Goal: Transaction & Acquisition: Purchase product/service

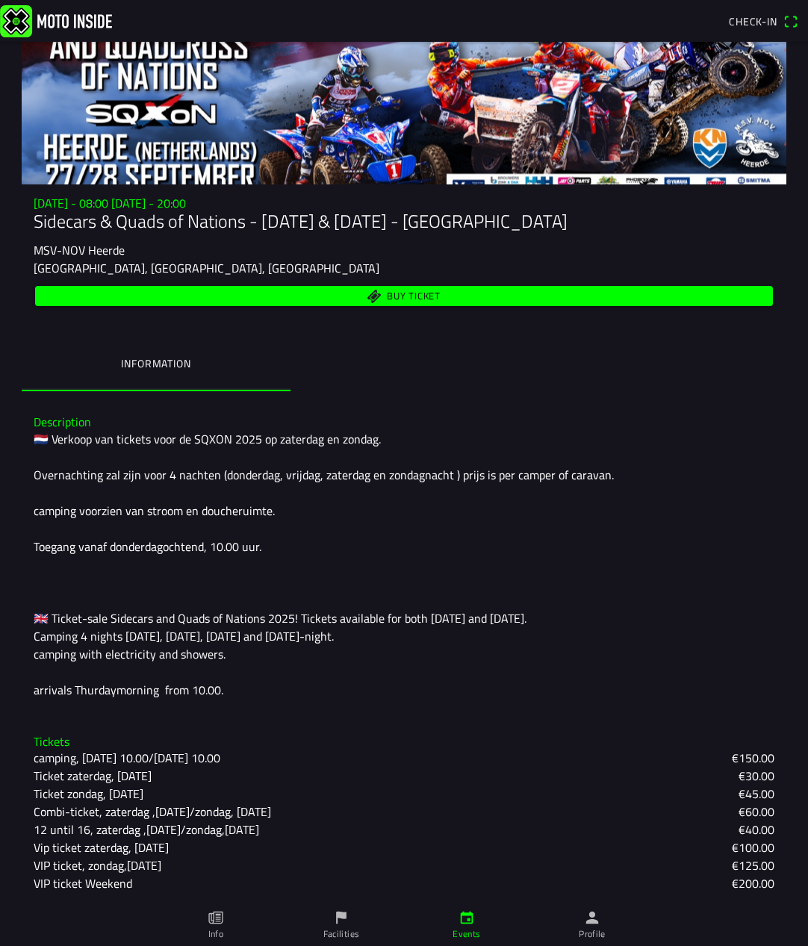
scroll to position [140, 0]
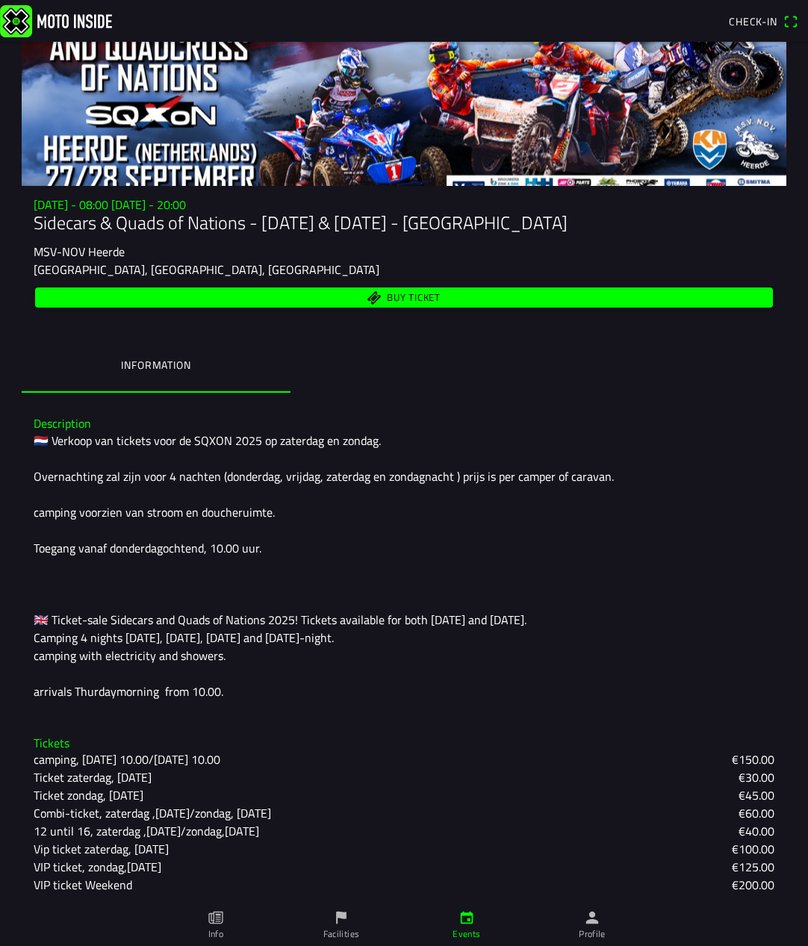
click at [589, 920] on icon "person" at bounding box center [592, 917] width 13 height 13
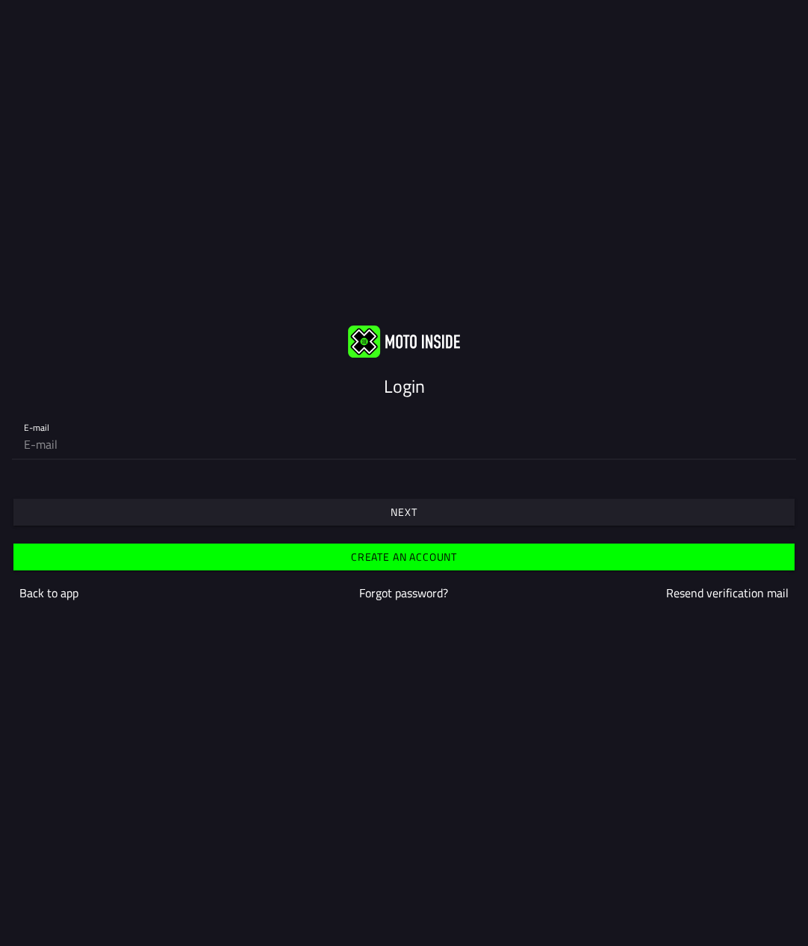
click at [0, 0] on slot "Create an account" at bounding box center [0, 0] width 0 height 0
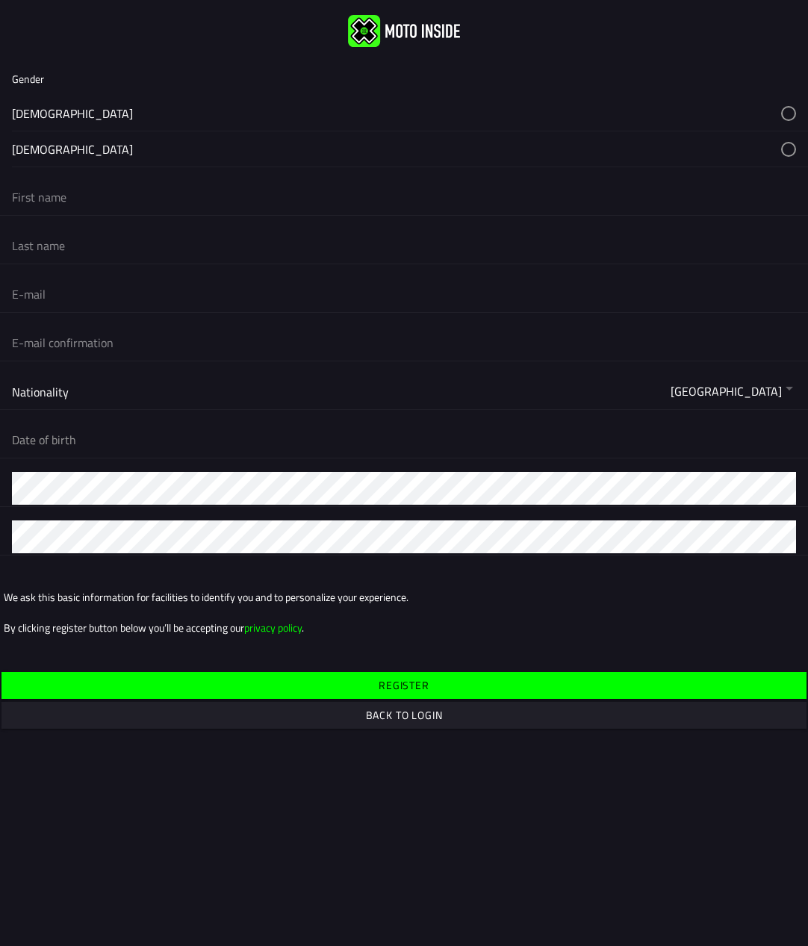
click at [49, 110] on button "button" at bounding box center [410, 113] width 796 height 35
type input "[PERSON_NAME]"
click at [28, 246] on input "[PERSON_NAME]" at bounding box center [404, 245] width 784 height 33
type input "[PERSON_NAME]"
type input "[EMAIL_ADDRESS][DOMAIN_NAME]"
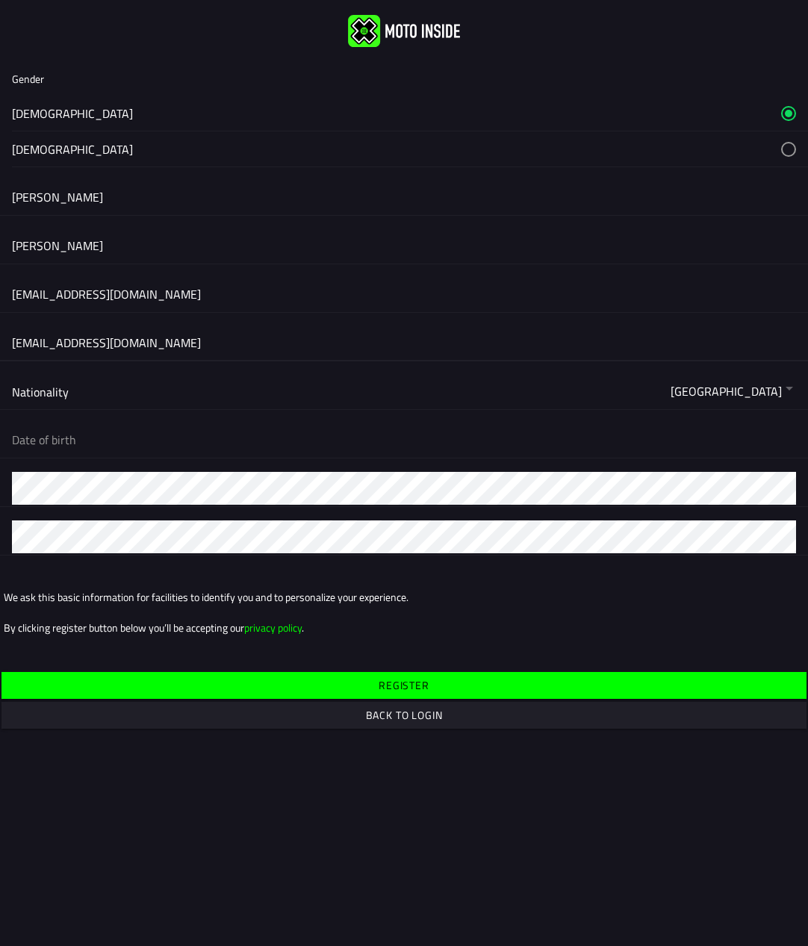
type input "[EMAIL_ADDRESS][DOMAIN_NAME]"
click at [0, 0] on button "button" at bounding box center [0, 0] width 0 height 0
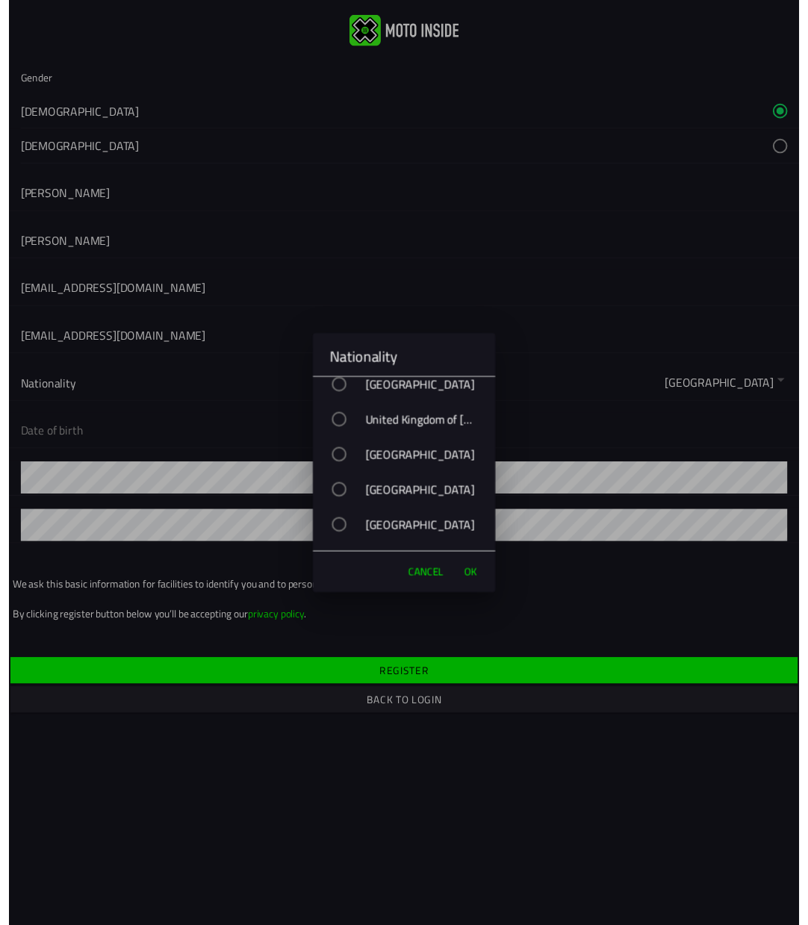
scroll to position [8501, 0]
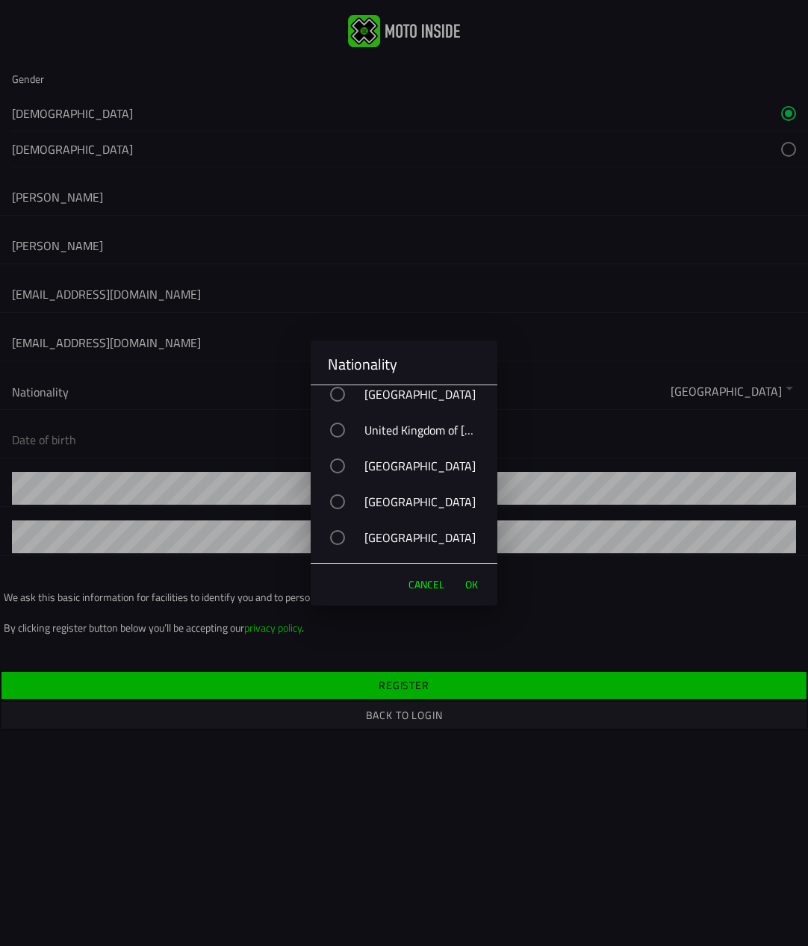
click at [414, 430] on div "United Kingdom of [GEOGRAPHIC_DATA] and [GEOGRAPHIC_DATA]" at bounding box center [411, 429] width 172 height 37
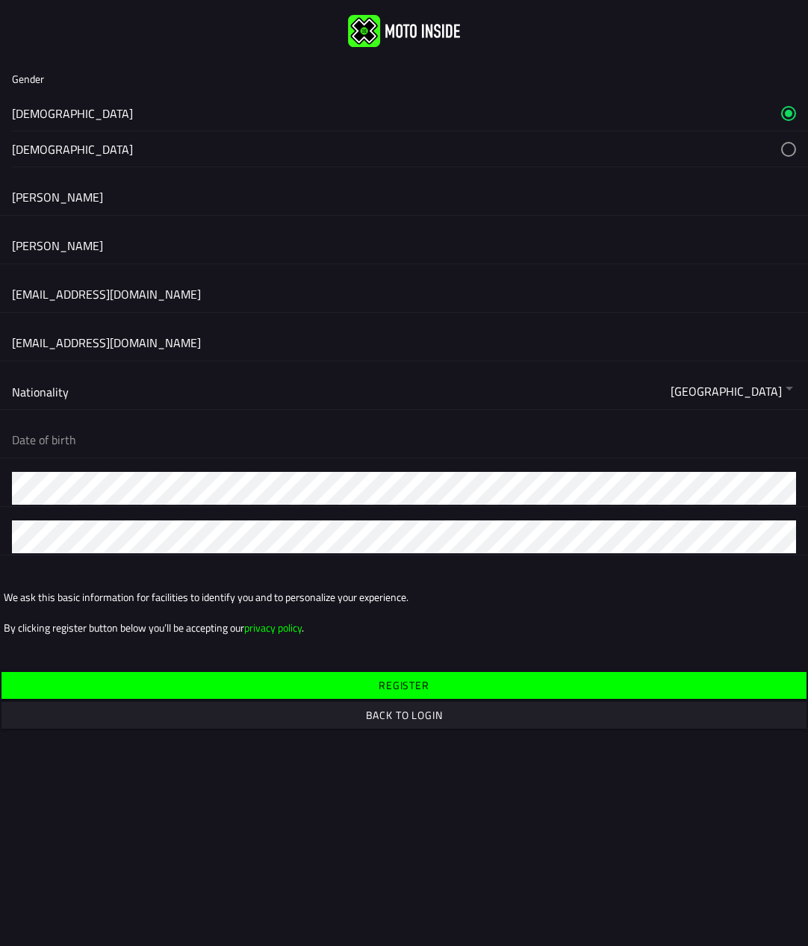
click at [195, 404] on ion-backdrop at bounding box center [404, 473] width 808 height 946
click at [116, 441] on button "button" at bounding box center [410, 440] width 796 height 36
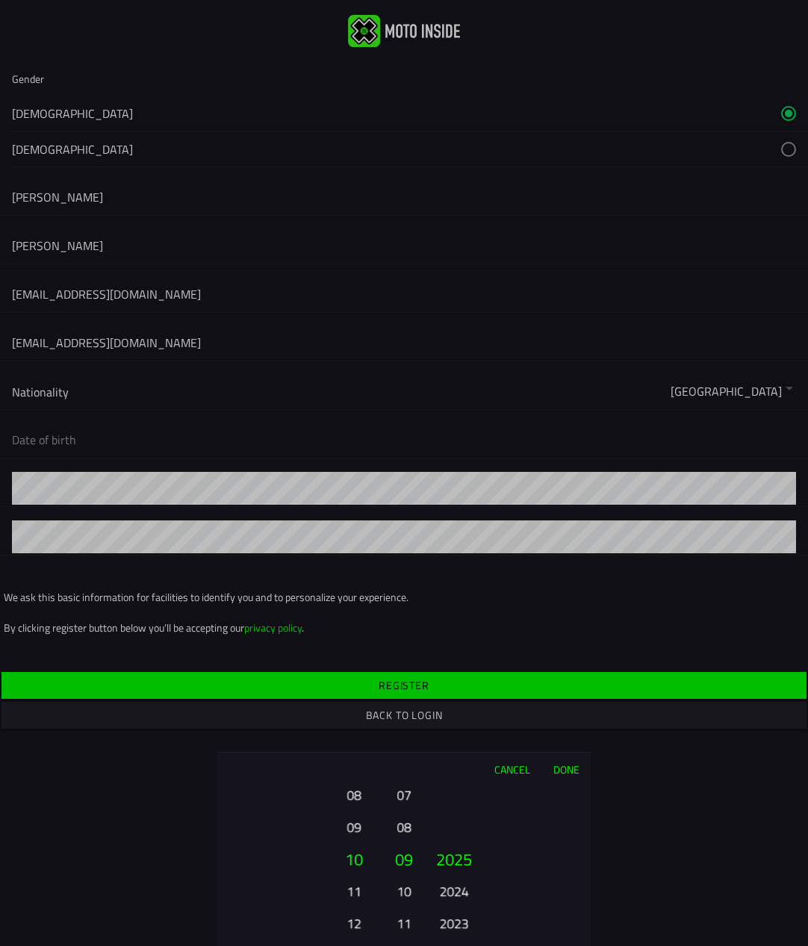
click at [355, 887] on button "11" at bounding box center [353, 891] width 41 height 26
click at [355, 891] on button "12" at bounding box center [353, 891] width 41 height 26
click at [355, 919] on button "14" at bounding box center [353, 923] width 41 height 26
click at [355, 919] on button "16" at bounding box center [353, 923] width 41 height 26
click at [355, 919] on button "18" at bounding box center [353, 923] width 41 height 26
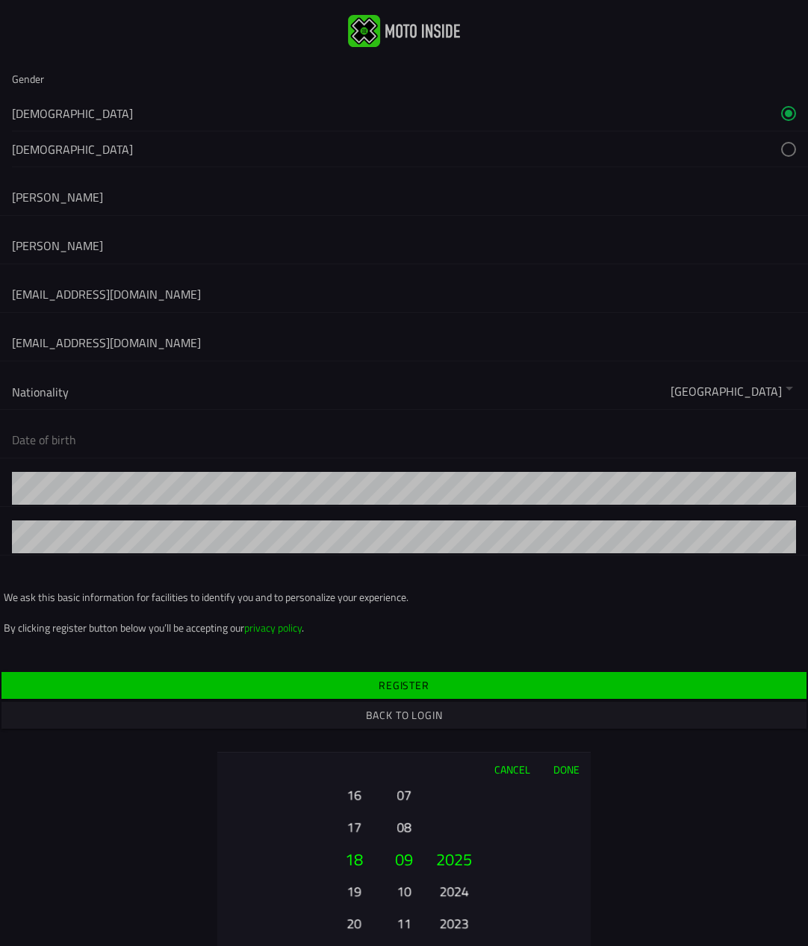
click at [355, 920] on button "20" at bounding box center [353, 923] width 41 height 26
click at [355, 921] on button "22" at bounding box center [353, 923] width 41 height 26
click at [355, 921] on button "24" at bounding box center [353, 923] width 41 height 26
click at [407, 796] on button "07" at bounding box center [403, 795] width 21 height 26
click at [407, 796] on button "05" at bounding box center [403, 795] width 21 height 26
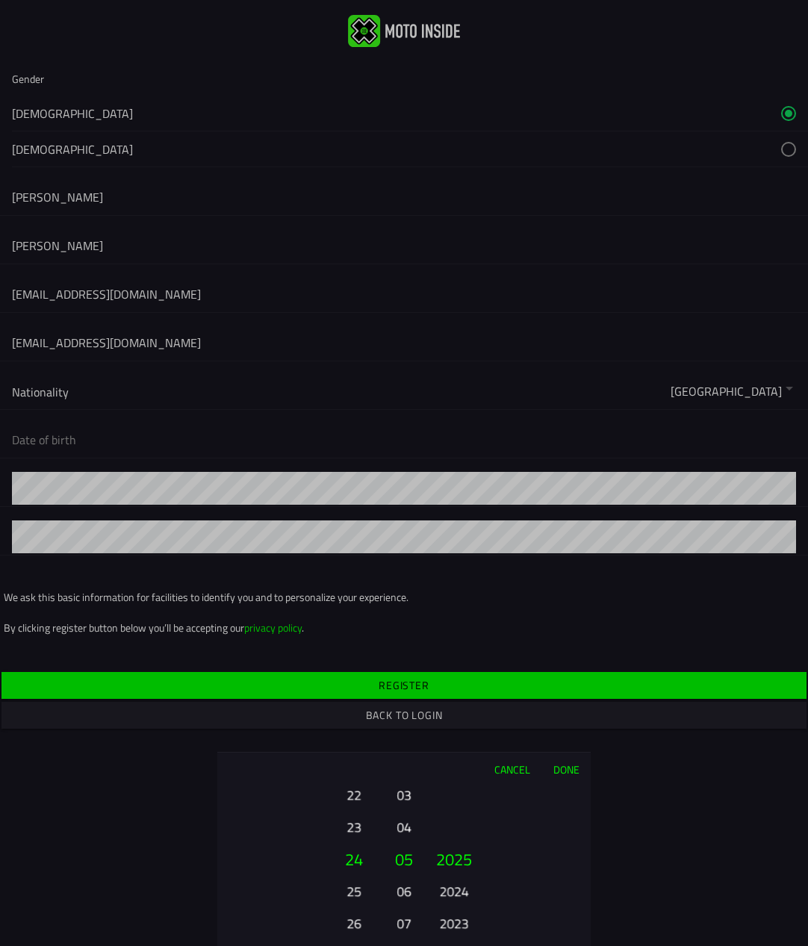
click at [407, 796] on button "03" at bounding box center [403, 795] width 21 height 26
click at [406, 826] on button "02" at bounding box center [403, 827] width 21 height 26
click at [460, 888] on button "2024" at bounding box center [453, 891] width 41 height 26
click at [458, 917] on button "2022" at bounding box center [453, 923] width 41 height 26
click at [461, 925] on button "2020" at bounding box center [453, 923] width 41 height 26
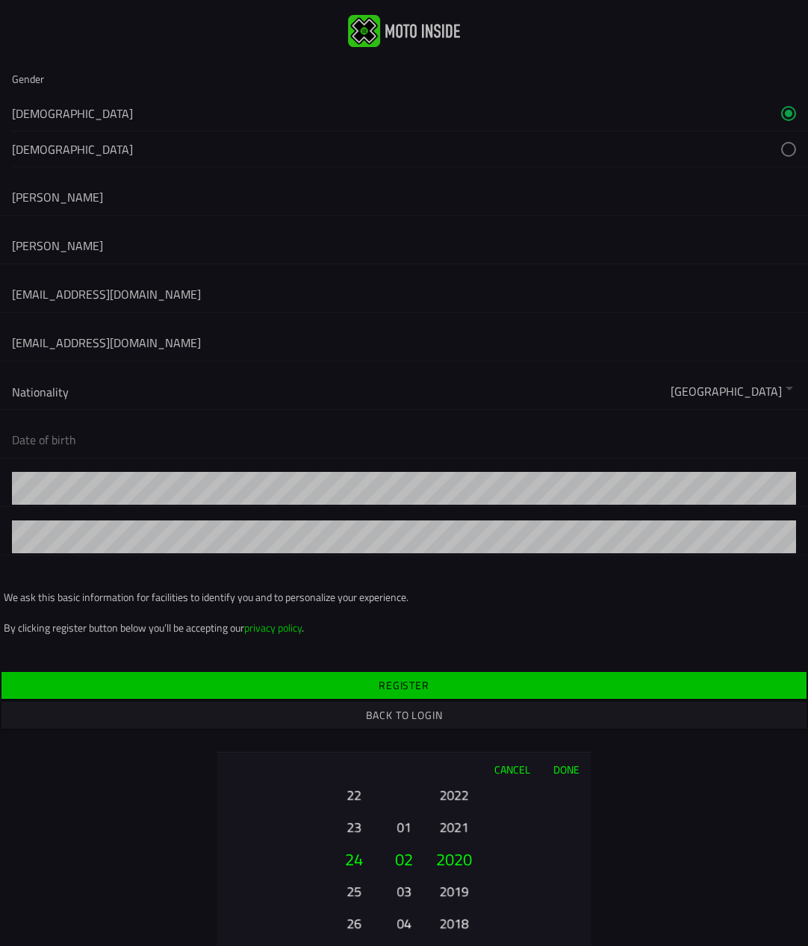
click at [461, 925] on button "2018" at bounding box center [453, 923] width 41 height 26
click at [461, 925] on button "2016" at bounding box center [453, 923] width 41 height 26
click at [461, 925] on button "2014" at bounding box center [453, 923] width 41 height 26
click at [461, 925] on button "2012" at bounding box center [453, 923] width 41 height 26
click at [461, 925] on button "2010" at bounding box center [453, 923] width 41 height 26
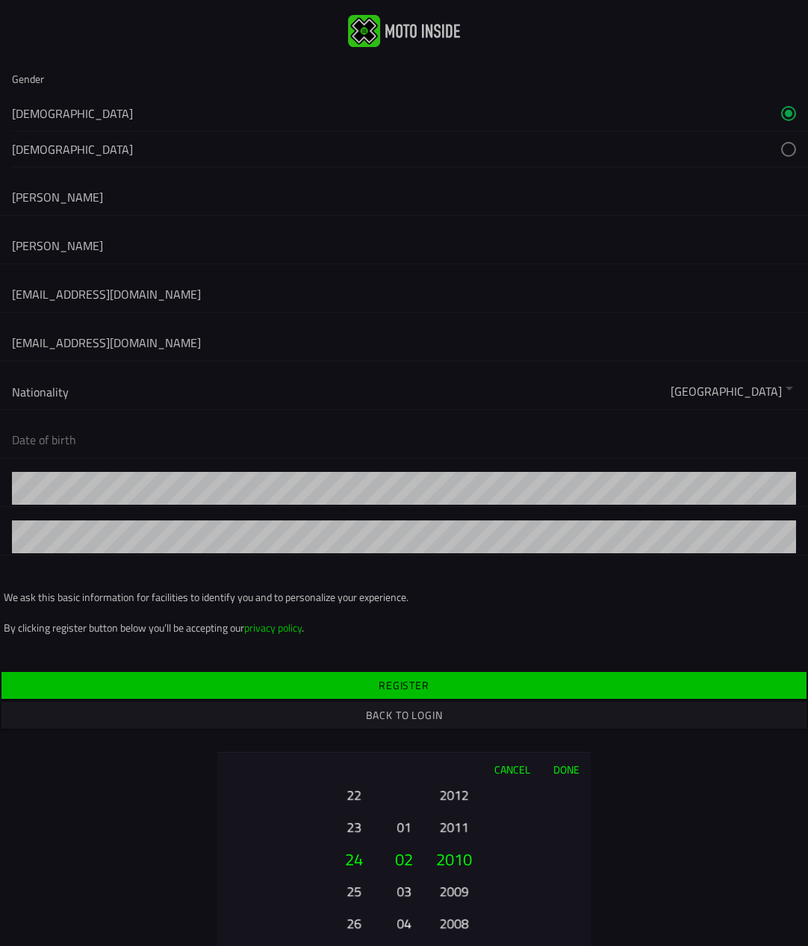
click at [461, 925] on button "2008" at bounding box center [453, 923] width 41 height 26
click at [461, 925] on button "2006" at bounding box center [453, 923] width 41 height 26
click at [461, 925] on button "2004" at bounding box center [453, 923] width 41 height 26
click at [461, 925] on button "2002" at bounding box center [453, 923] width 41 height 26
click at [461, 925] on button "2000" at bounding box center [453, 923] width 41 height 26
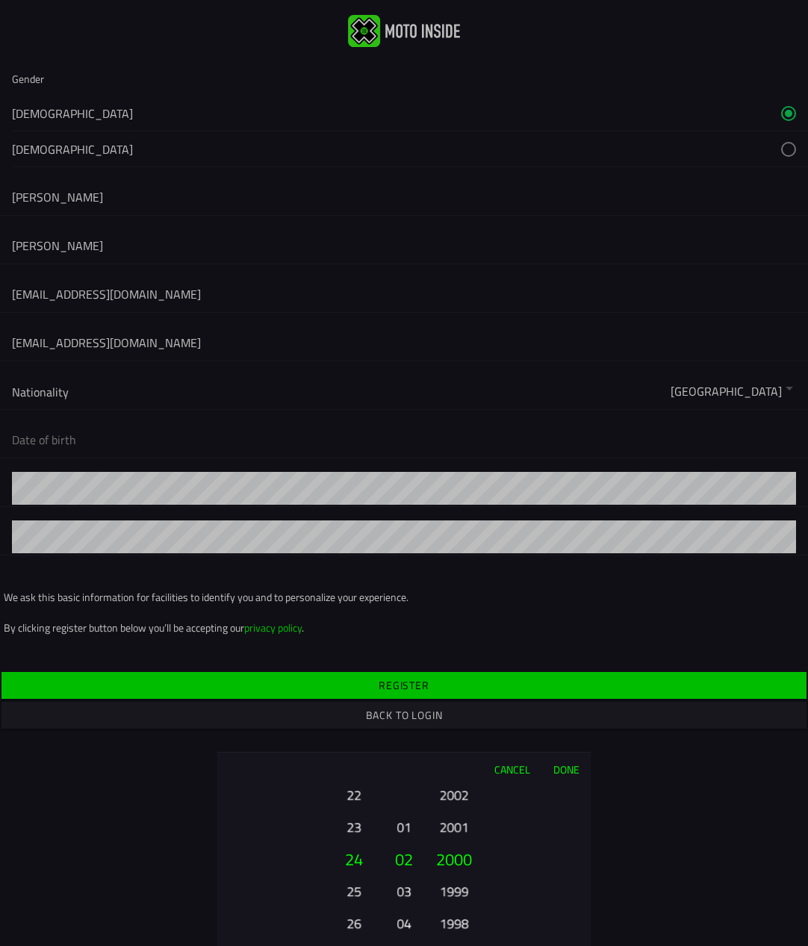
click at [461, 925] on button "1998" at bounding box center [453, 923] width 41 height 26
click at [461, 925] on button "1996" at bounding box center [453, 923] width 41 height 26
click at [461, 925] on button "1994" at bounding box center [453, 923] width 41 height 26
click at [461, 925] on button "1992" at bounding box center [453, 923] width 41 height 26
click at [461, 925] on button "1990" at bounding box center [453, 923] width 41 height 26
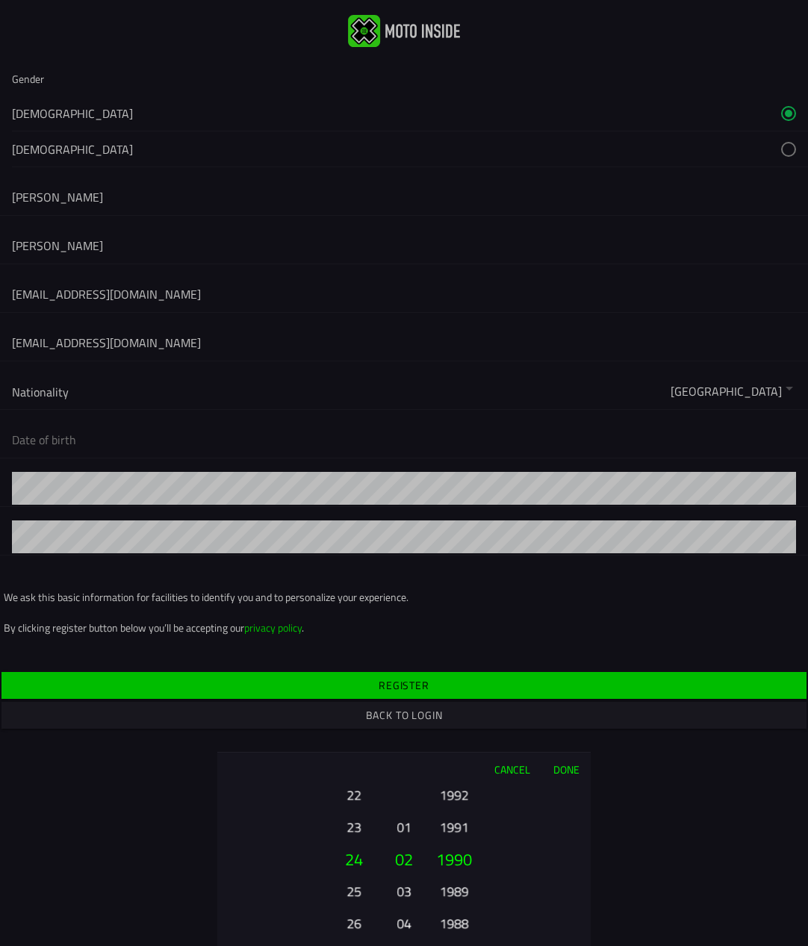
click at [461, 925] on button "1988" at bounding box center [453, 923] width 41 height 26
click at [453, 824] on button "1989" at bounding box center [453, 827] width 41 height 26
click at [562, 770] on button "Done" at bounding box center [565, 768] width 49 height 33
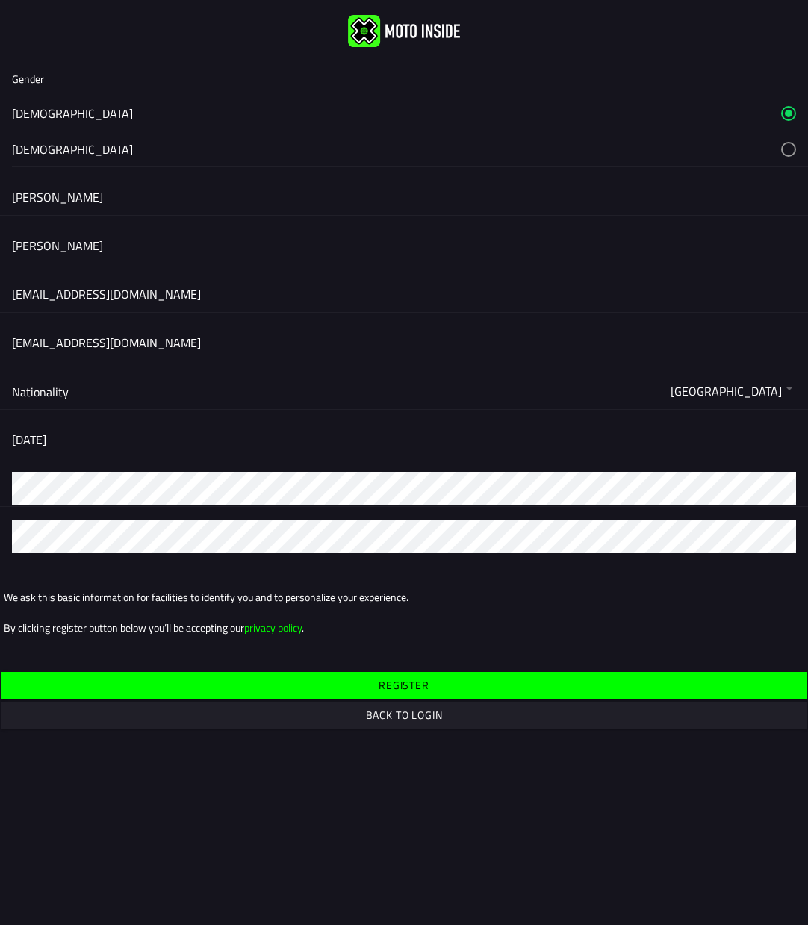
click at [0, 0] on button "button" at bounding box center [0, 0] width 0 height 0
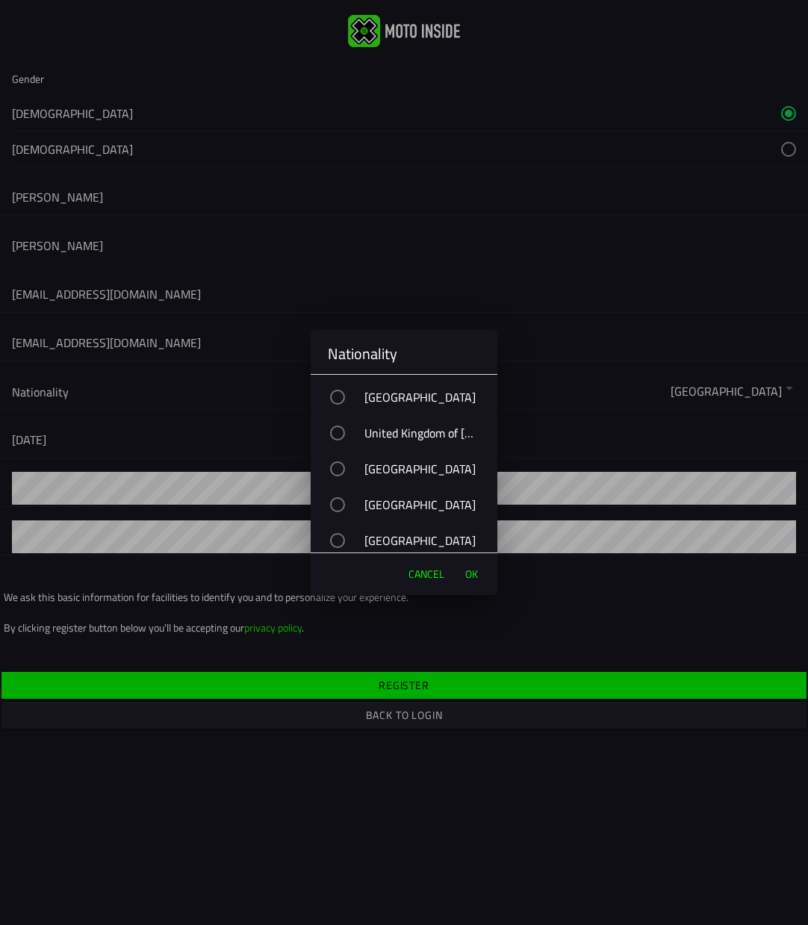
scroll to position [8478, 0]
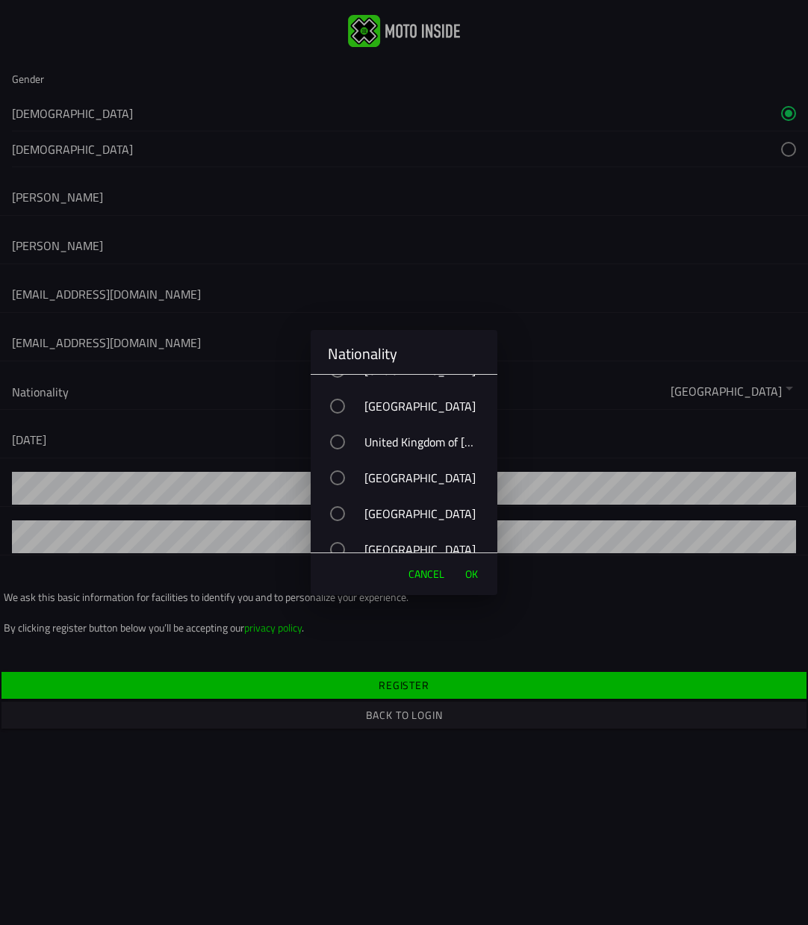
click at [336, 442] on div "button" at bounding box center [337, 441] width 15 height 15
click at [474, 572] on span "OK" at bounding box center [471, 574] width 13 height 15
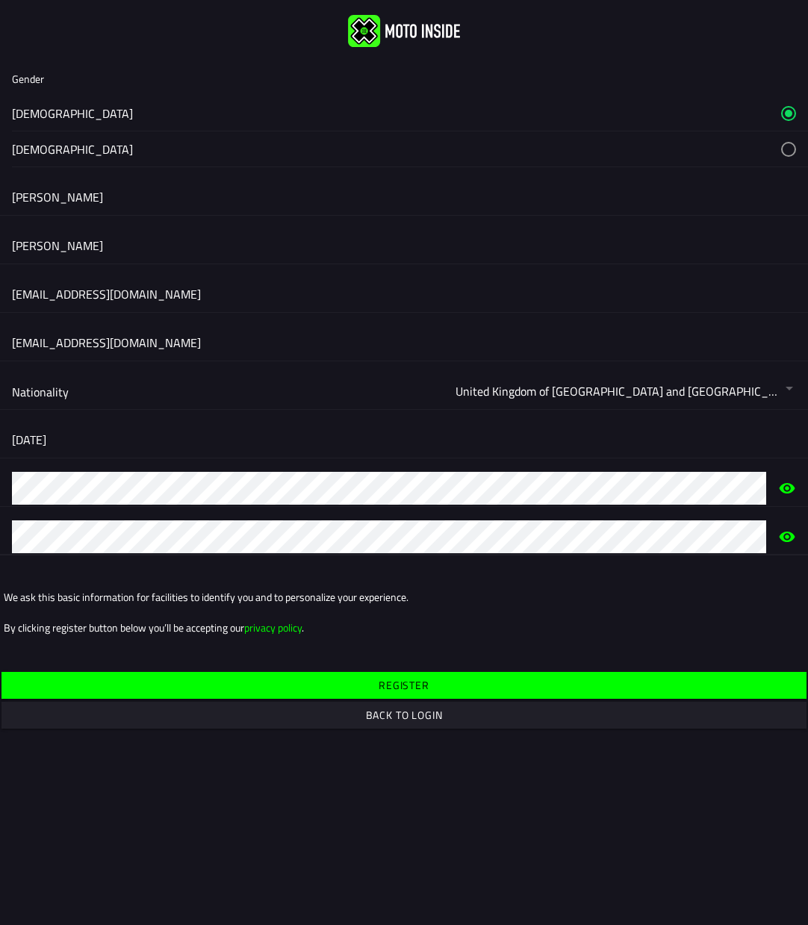
click at [0, 0] on span "Register" at bounding box center [0, 0] width 0 height 0
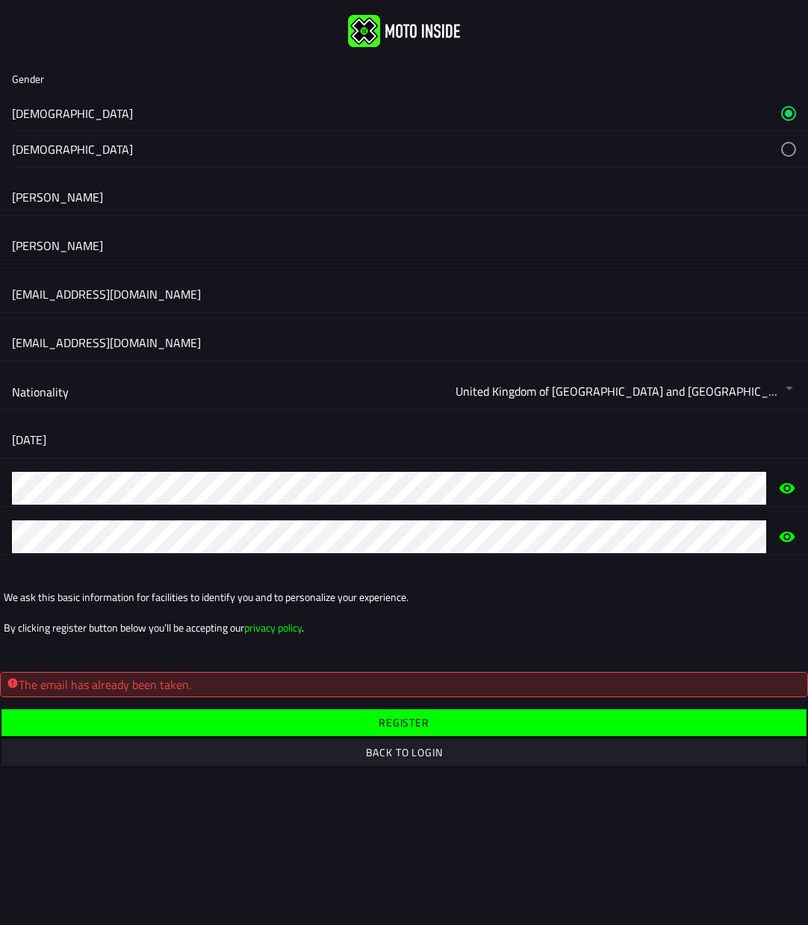
click at [0, 0] on slot "Back to login" at bounding box center [0, 0] width 0 height 0
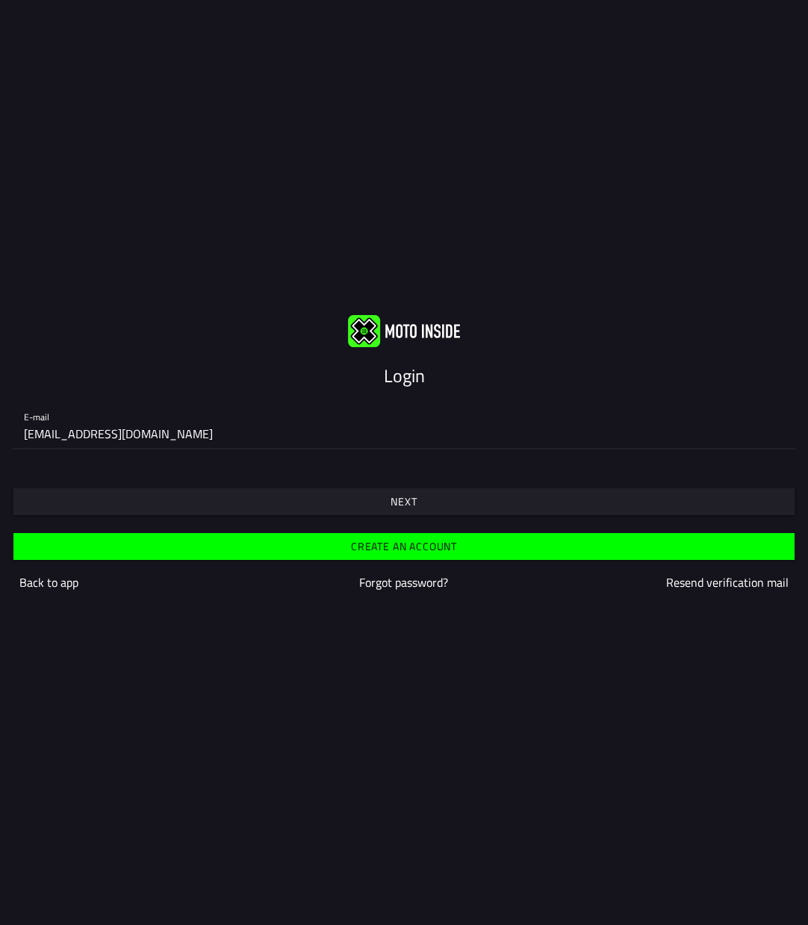
type input "[EMAIL_ADDRESS][DOMAIN_NAME]"
click at [386, 505] on span "Next" at bounding box center [404, 501] width 758 height 27
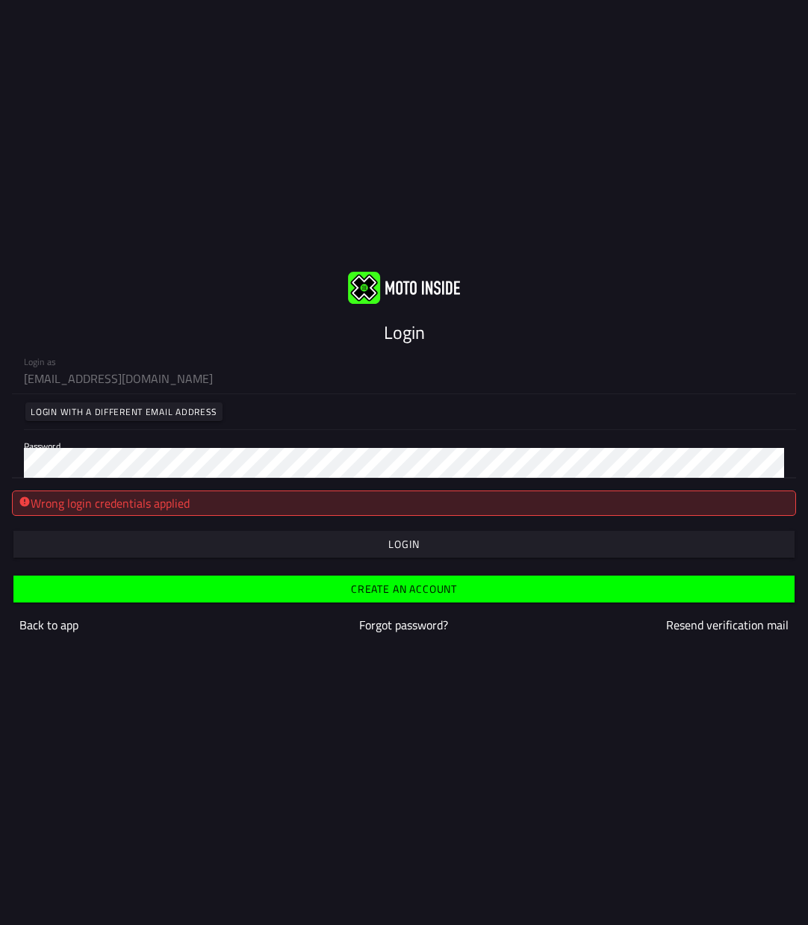
click at [0, 461] on html "Login Login as [PERSON_NAME][EMAIL_ADDRESS][DOMAIN_NAME] Login with a different…" at bounding box center [404, 462] width 808 height 925
click at [0, 458] on html "Login Login as [PERSON_NAME][EMAIL_ADDRESS][DOMAIN_NAME] Login with a different…" at bounding box center [404, 462] width 808 height 925
click at [0, 456] on html "Login Login as [PERSON_NAME][EMAIL_ADDRESS][DOMAIN_NAME] Login with a different…" at bounding box center [404, 462] width 808 height 925
click at [0, 0] on slot "Forgot password?" at bounding box center [0, 0] width 0 height 0
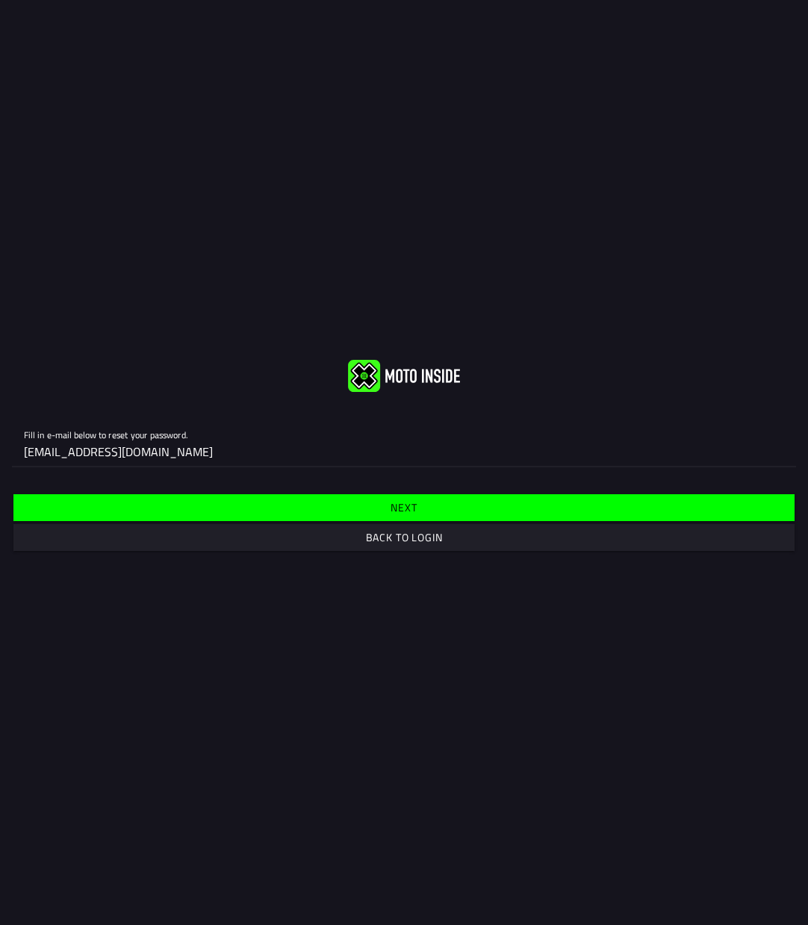
type input "[EMAIL_ADDRESS][DOMAIN_NAME]"
click at [419, 510] on span "Next" at bounding box center [404, 507] width 758 height 27
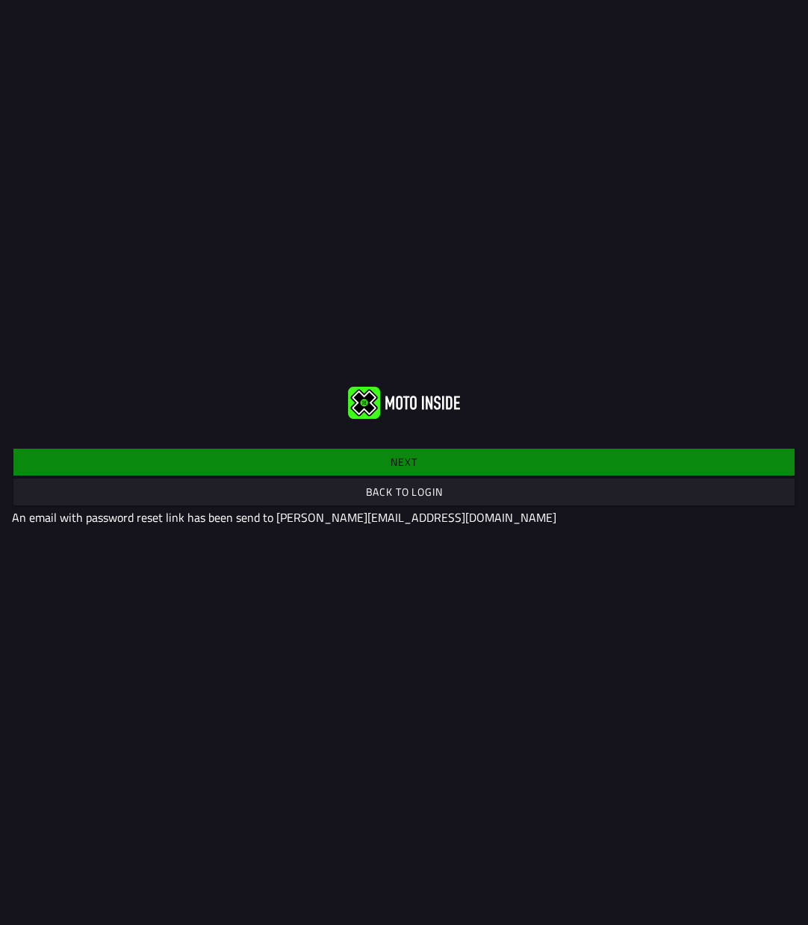
click at [507, 493] on span "Back to login" at bounding box center [404, 491] width 758 height 27
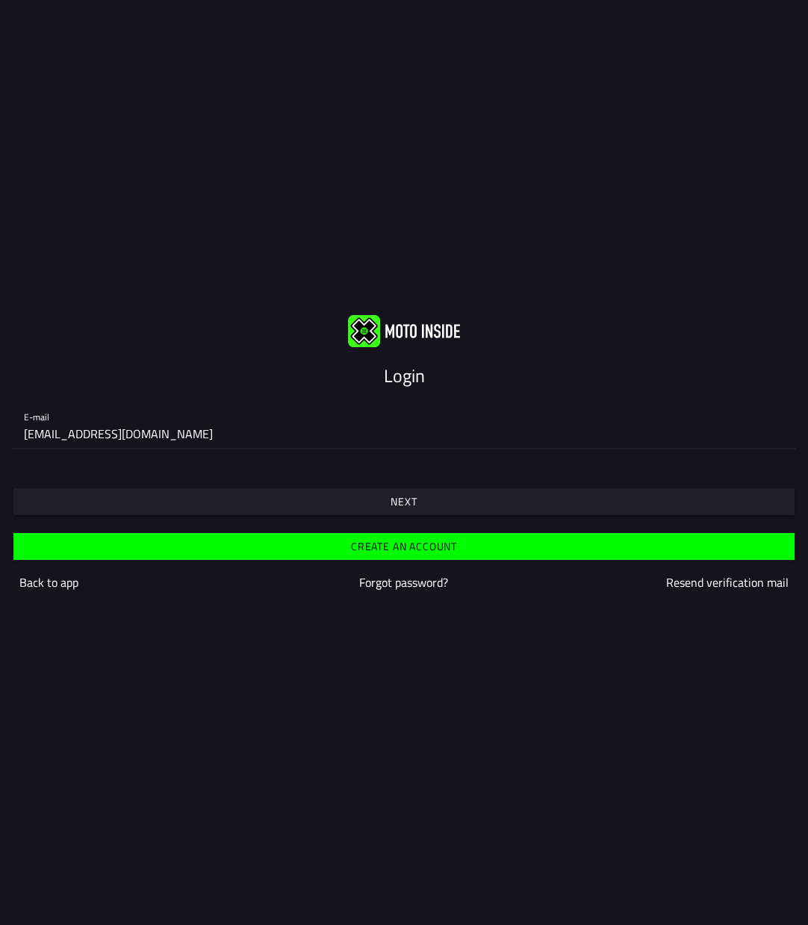
type input "[EMAIL_ADDRESS][DOMAIN_NAME]"
click at [299, 503] on span "Next" at bounding box center [404, 501] width 758 height 27
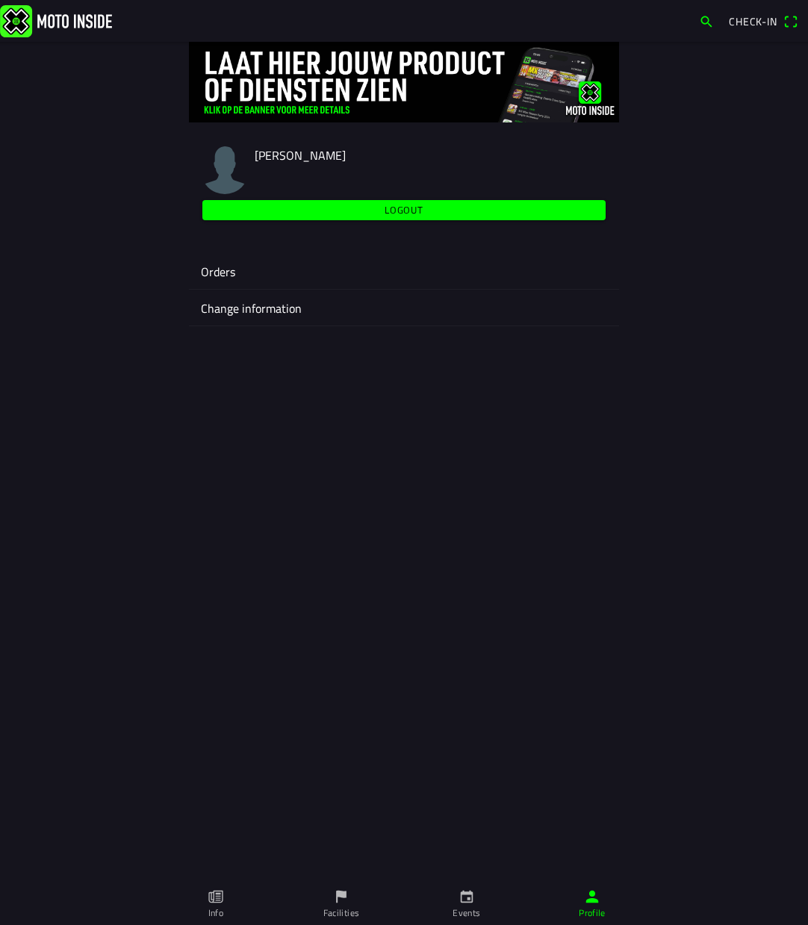
click at [473, 901] on icon "calendar" at bounding box center [467, 897] width 13 height 13
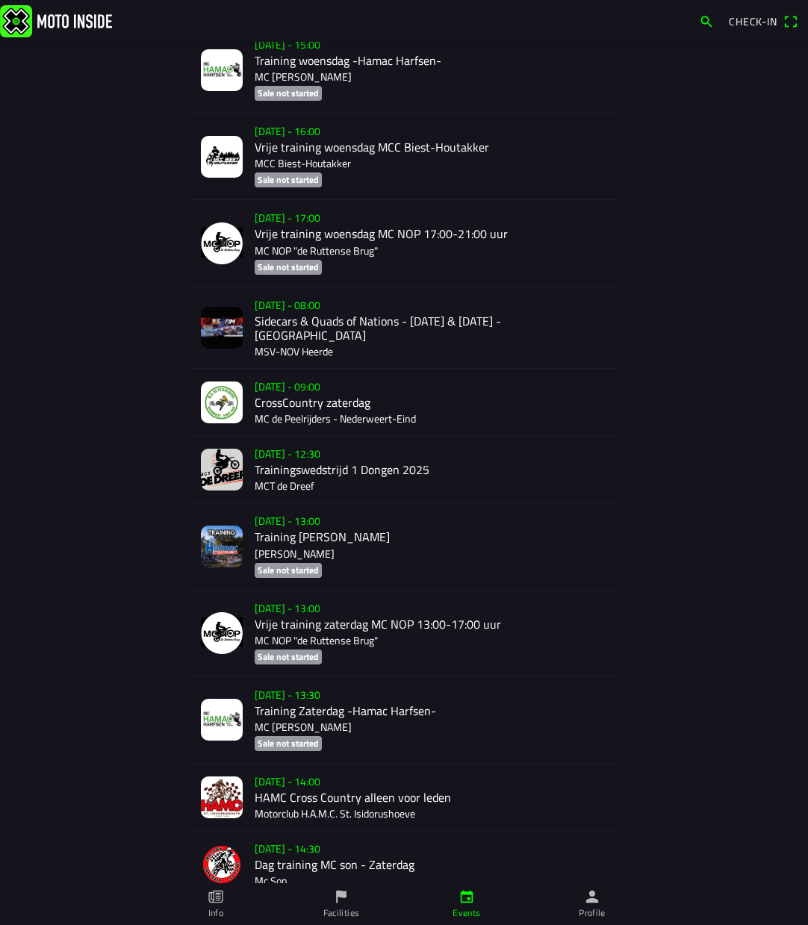
scroll to position [3241, 0]
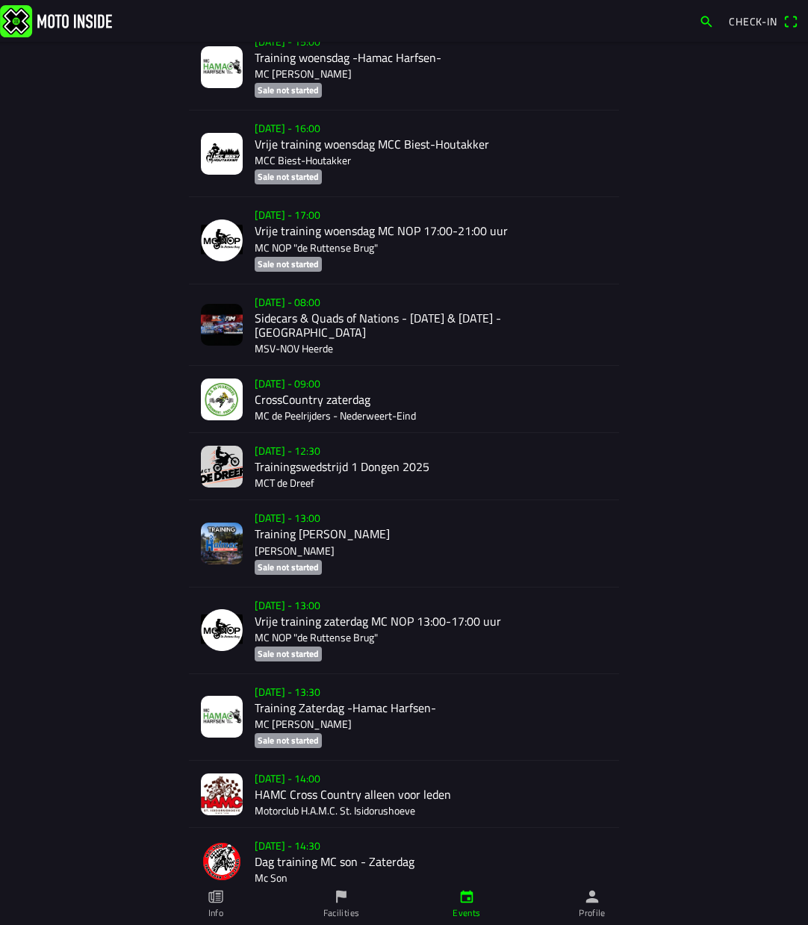
click at [381, 293] on div "[DATE] - 08:00 Sidecars & Quads of Nations - [DATE] & [DATE] - Heerde MSV-NOV H…" at bounding box center [431, 324] width 352 height 81
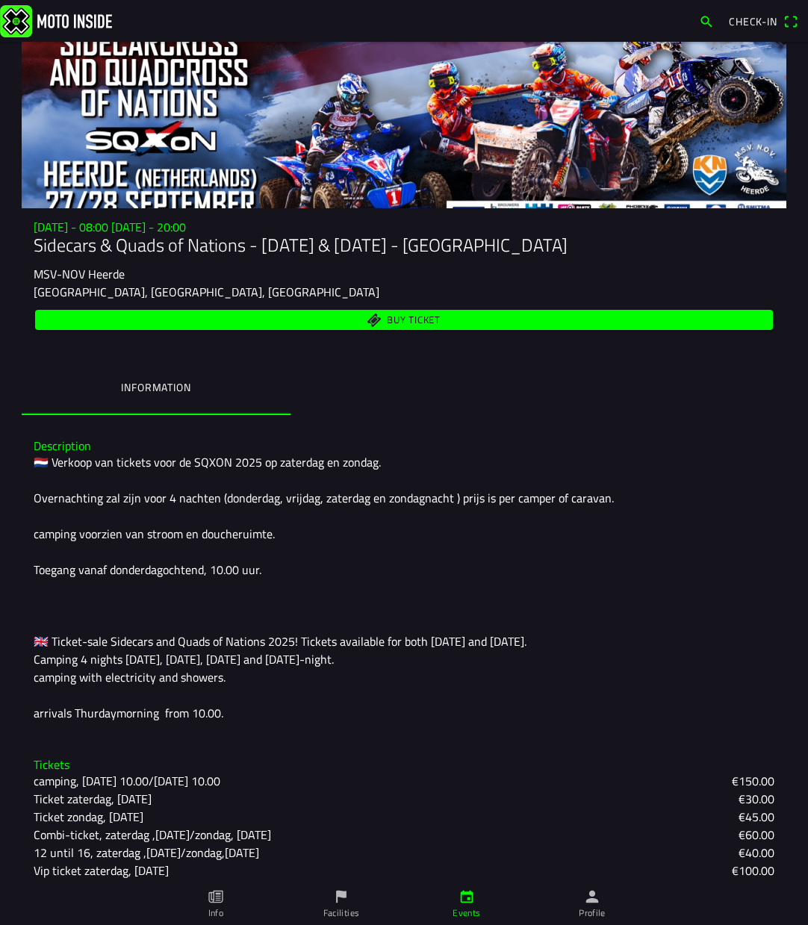
scroll to position [112, 0]
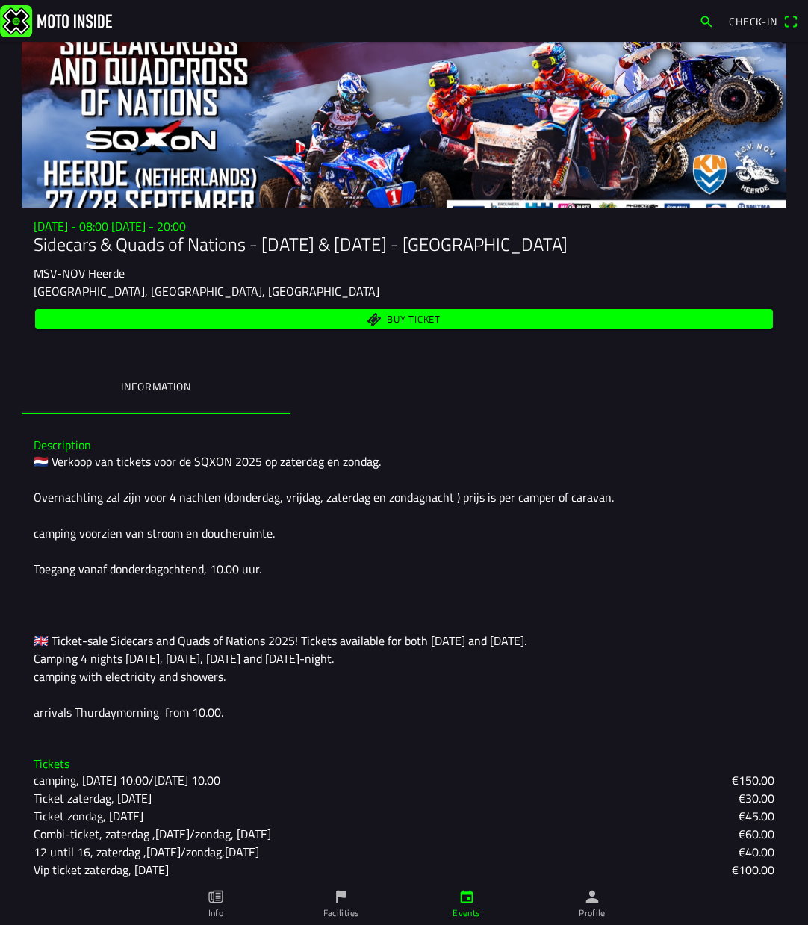
click at [411, 320] on span "Buy ticket" at bounding box center [414, 319] width 54 height 10
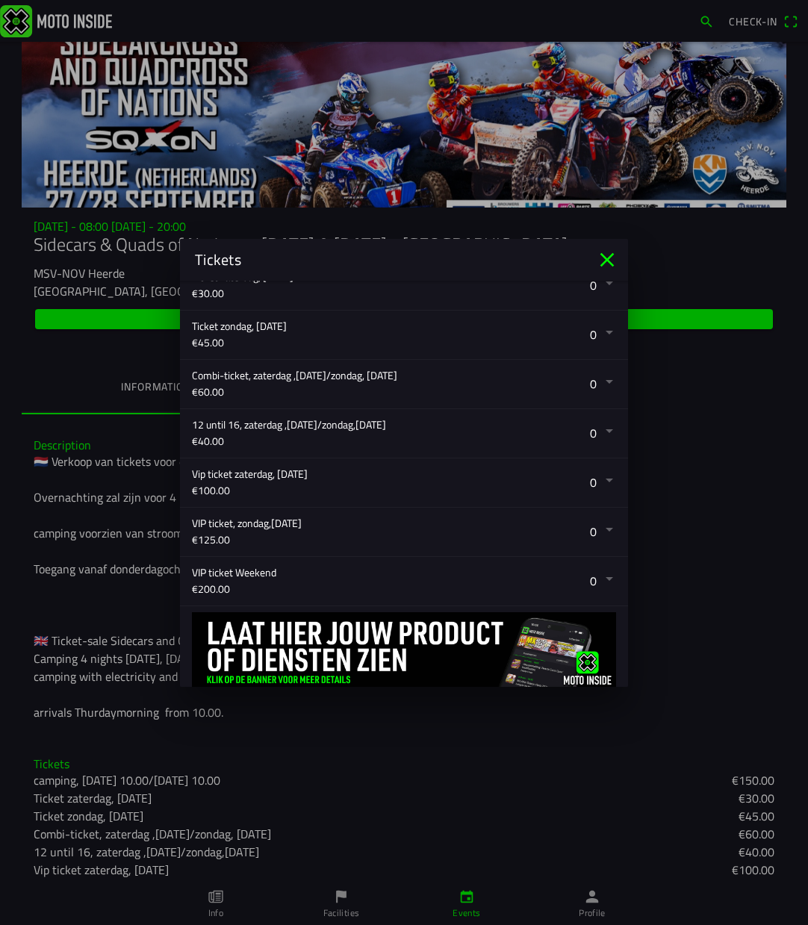
scroll to position [355, 0]
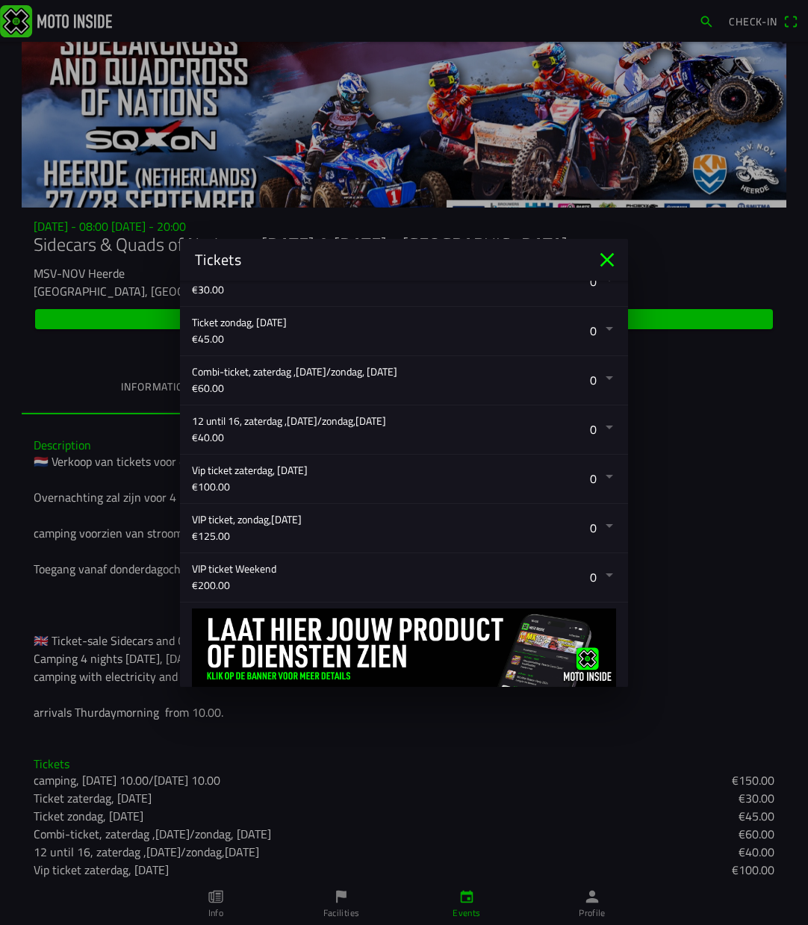
click at [610, 573] on button "button" at bounding box center [410, 577] width 436 height 49
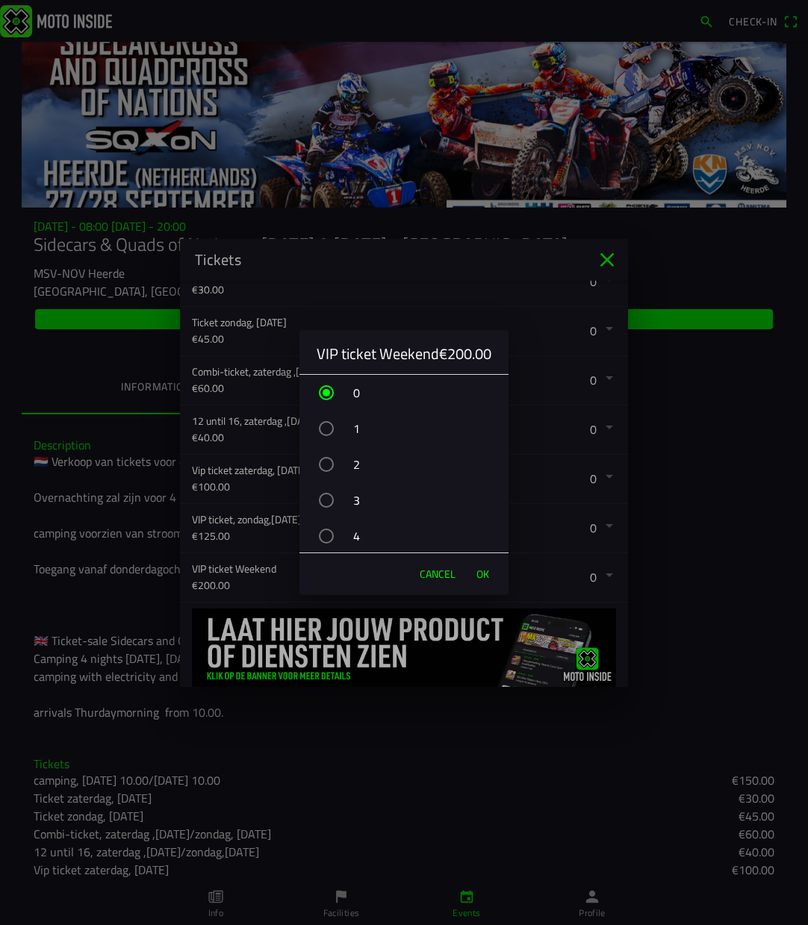
scroll to position [0, 0]
click at [449, 572] on span "Cancel" at bounding box center [438, 574] width 36 height 15
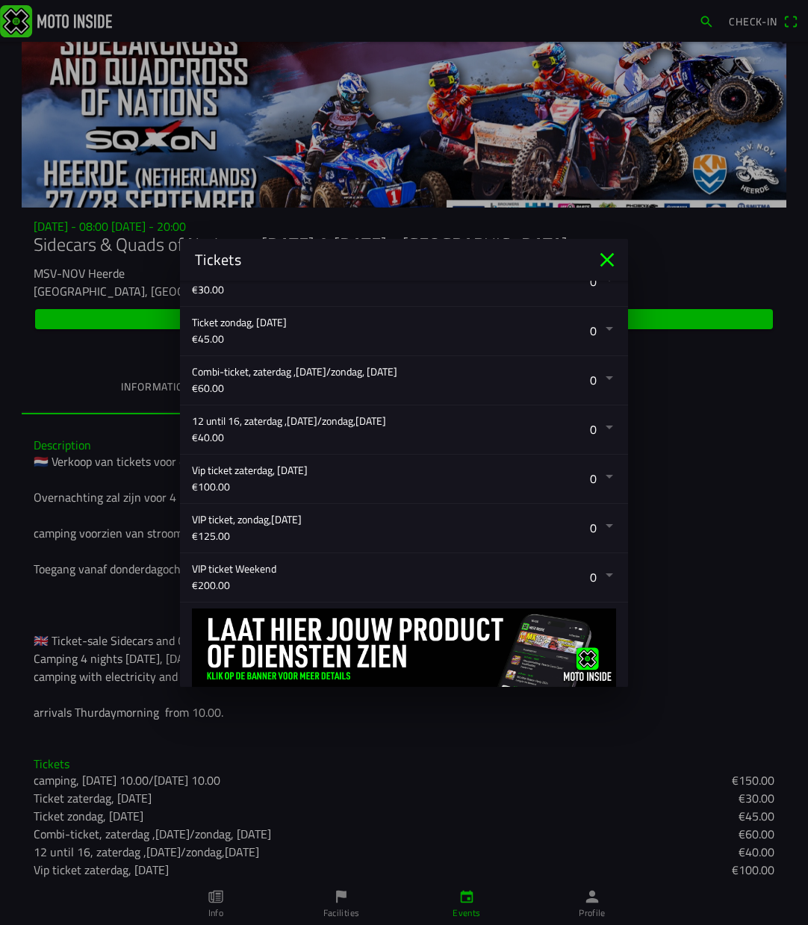
click at [608, 375] on button "button" at bounding box center [410, 380] width 436 height 49
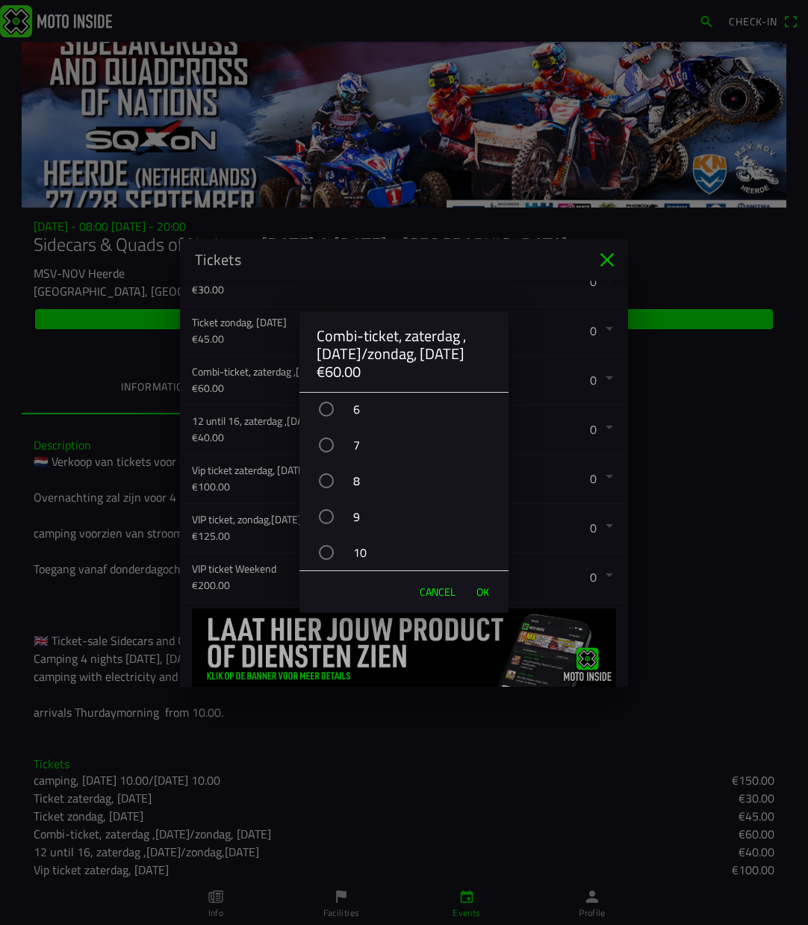
scroll to position [216, 0]
click at [327, 552] on div "button" at bounding box center [326, 552] width 15 height 15
click at [484, 592] on span "OK" at bounding box center [482, 591] width 13 height 15
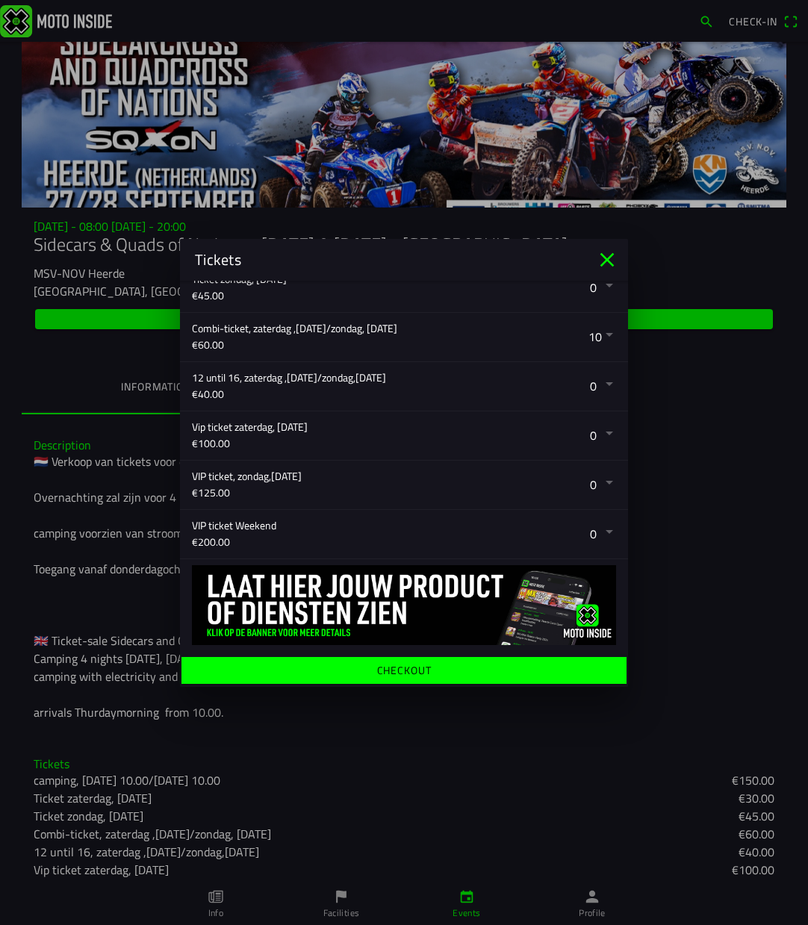
scroll to position [399, 0]
click at [430, 667] on ion-label "Checkout" at bounding box center [404, 669] width 54 height 10
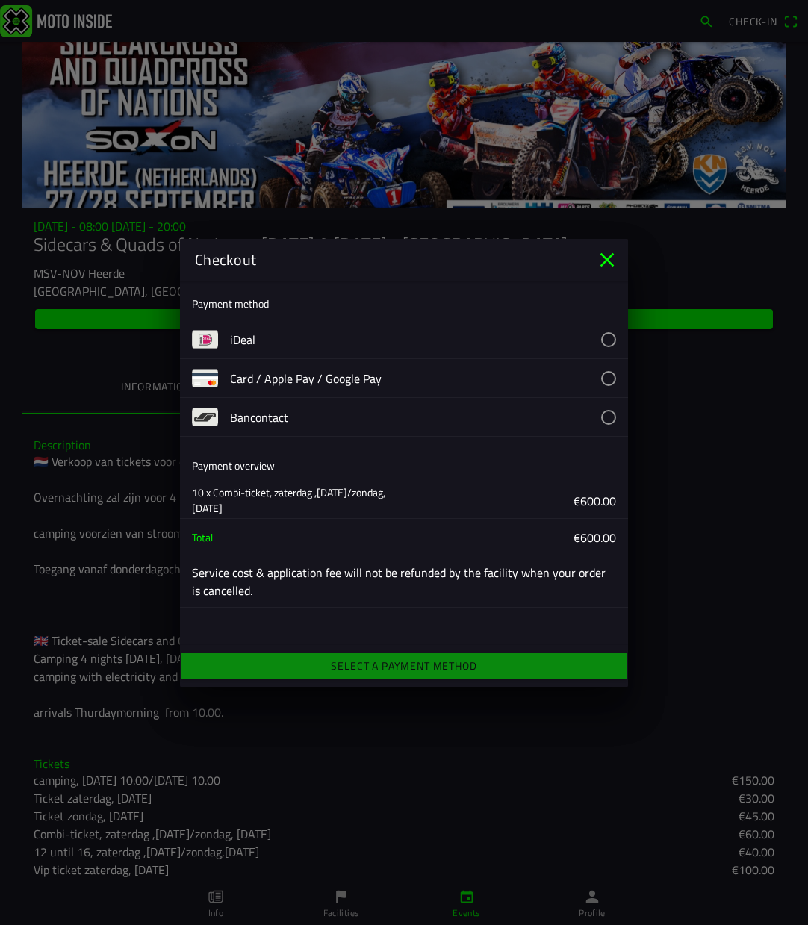
click at [605, 375] on button "button" at bounding box center [429, 378] width 398 height 38
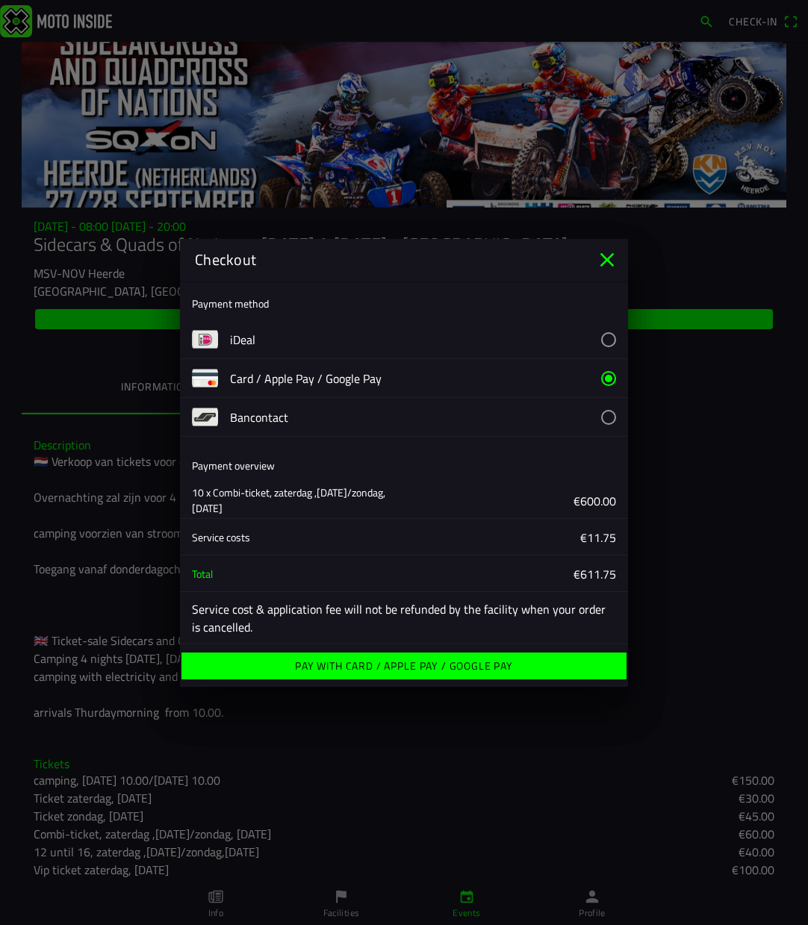
click at [352, 670] on ion-label "Pay with Card / Apple Pay / Google Pay" at bounding box center [404, 666] width 218 height 10
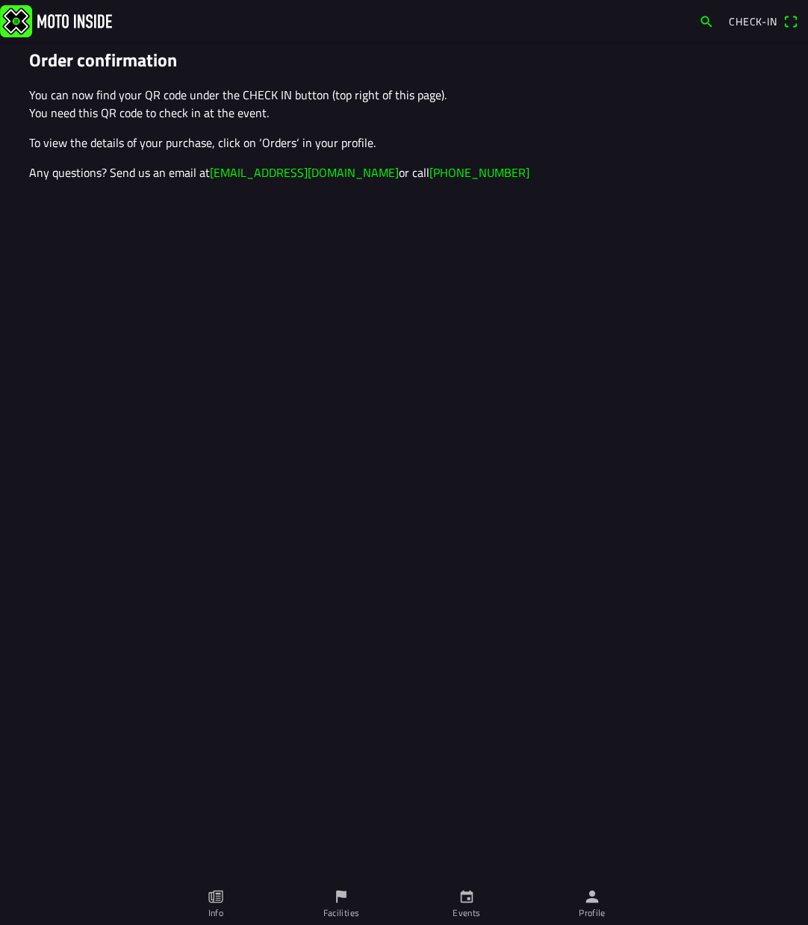
click at [755, 19] on span "Check-in" at bounding box center [753, 21] width 49 height 16
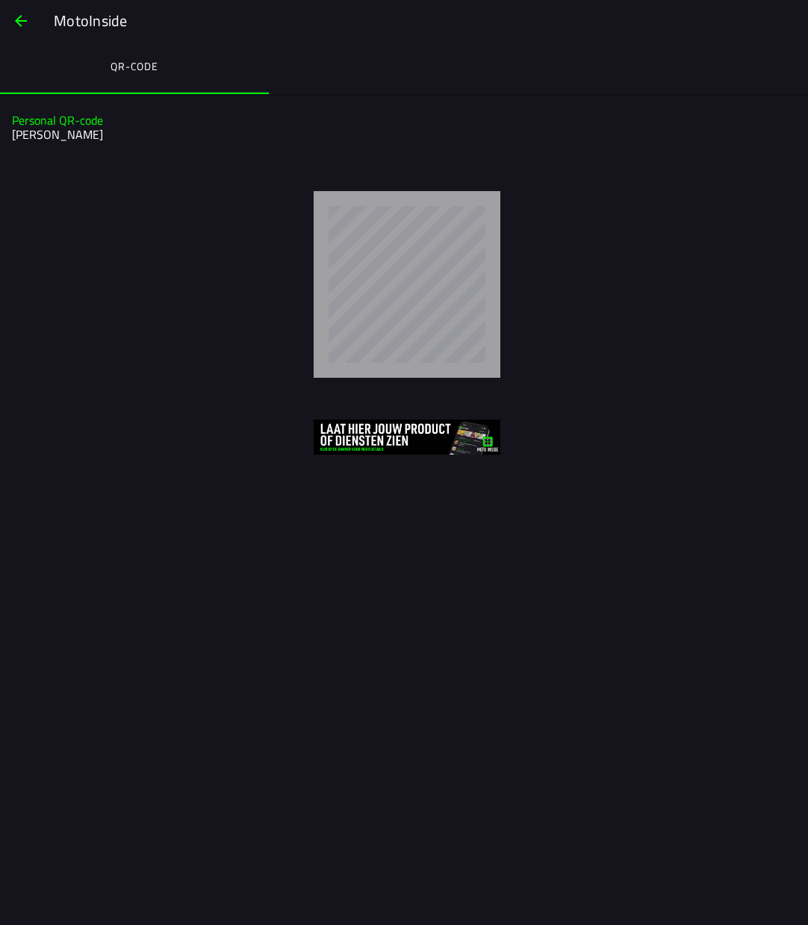
click at [140, 63] on ion-label "QR-code" at bounding box center [134, 66] width 48 height 16
click at [25, 22] on span "button" at bounding box center [21, 21] width 18 height 36
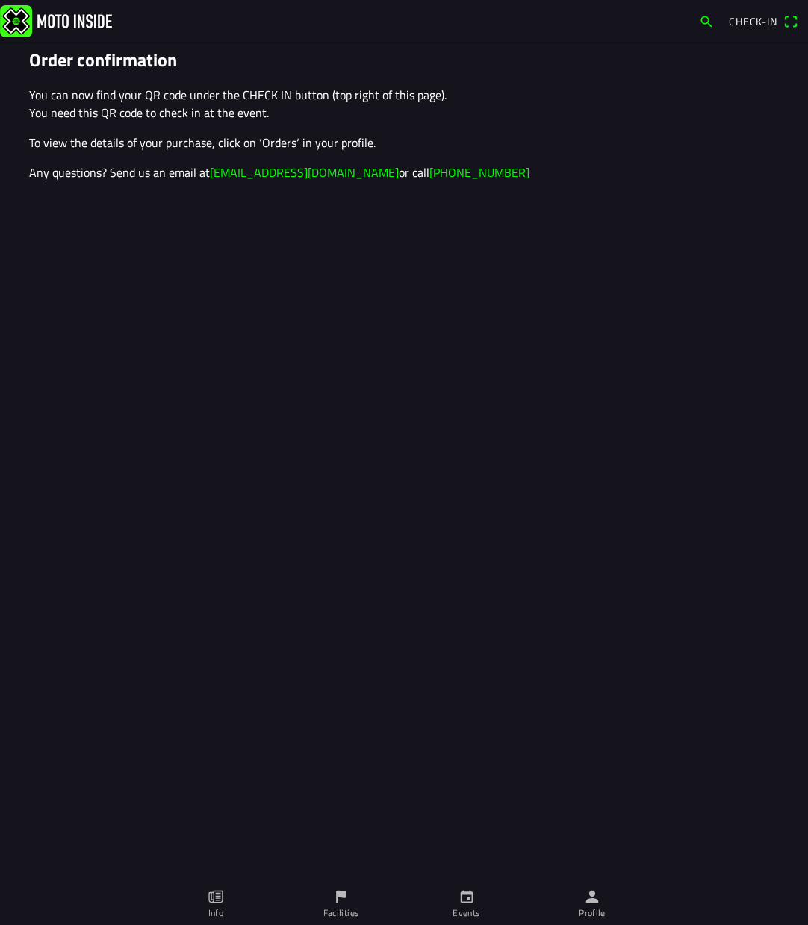
click at [786, 17] on span "Check-in" at bounding box center [763, 22] width 69 height 24
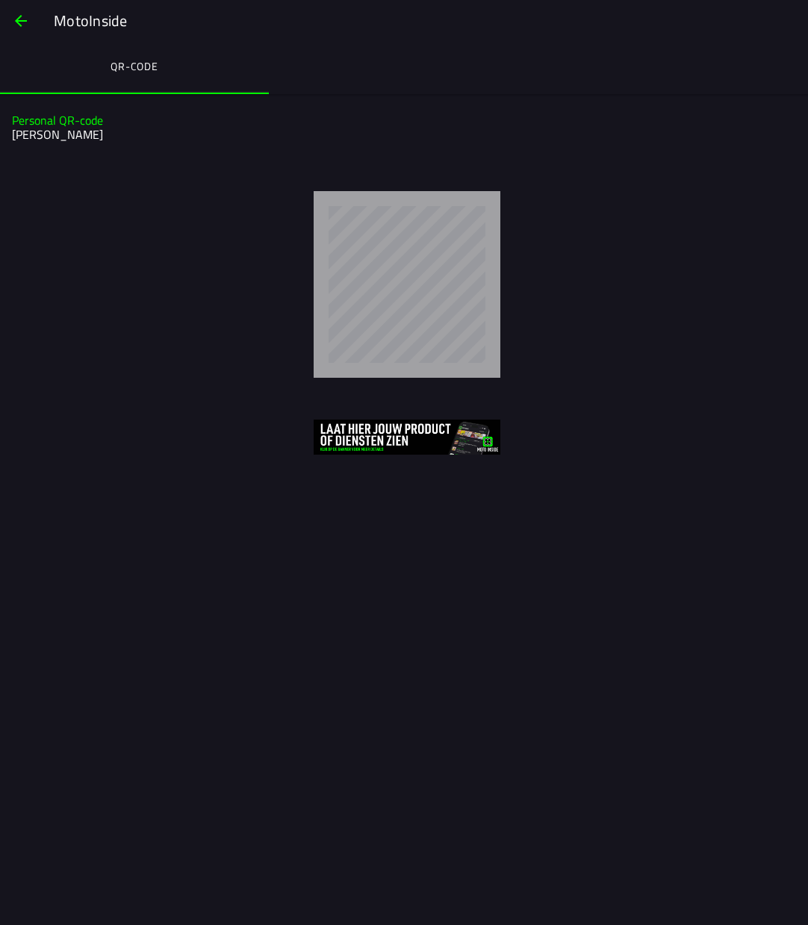
click at [125, 63] on ion-label "QR-code" at bounding box center [134, 66] width 48 height 16
click at [20, 17] on span "button" at bounding box center [21, 21] width 18 height 36
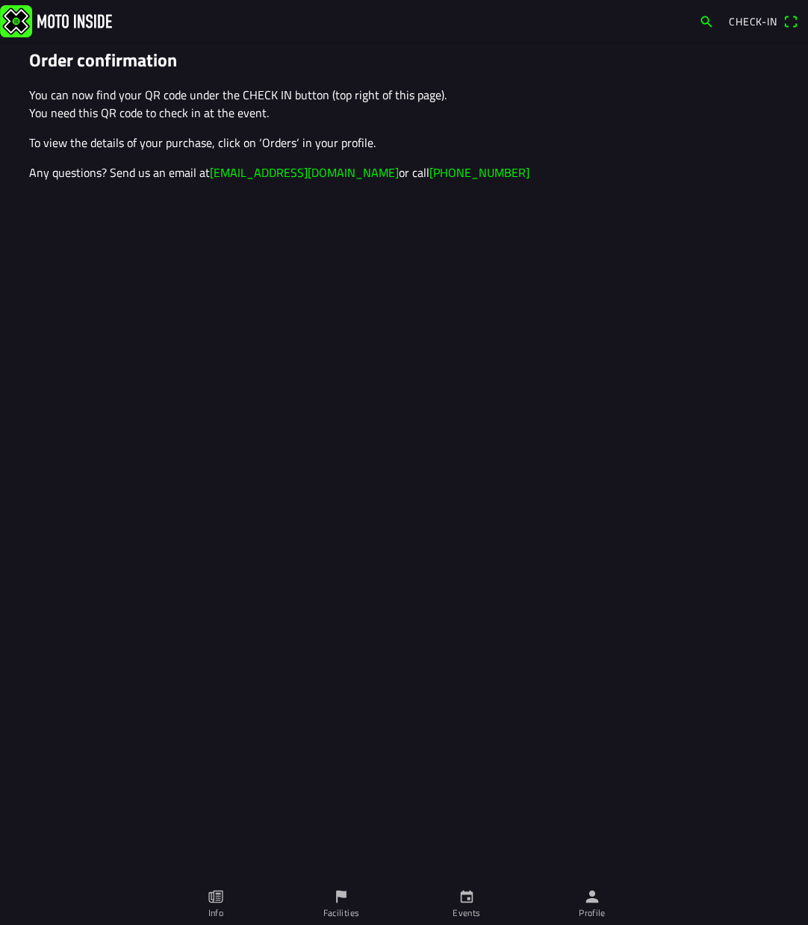
click at [706, 20] on span "button" at bounding box center [706, 22] width 15 height 24
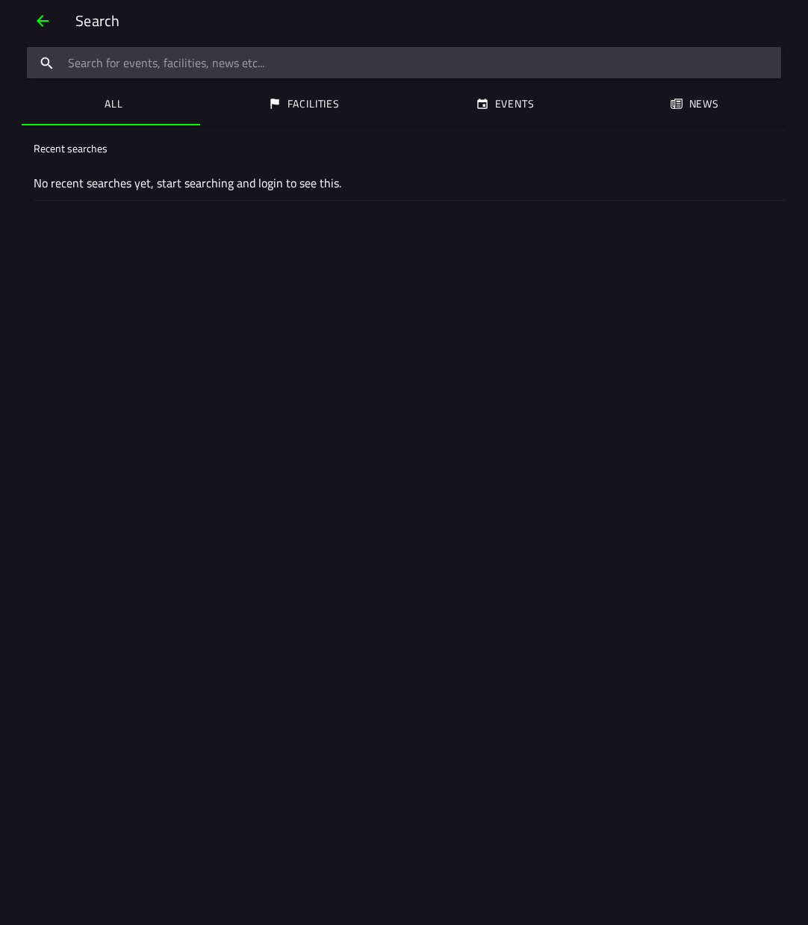
click at [40, 22] on span "button" at bounding box center [43, 21] width 18 height 36
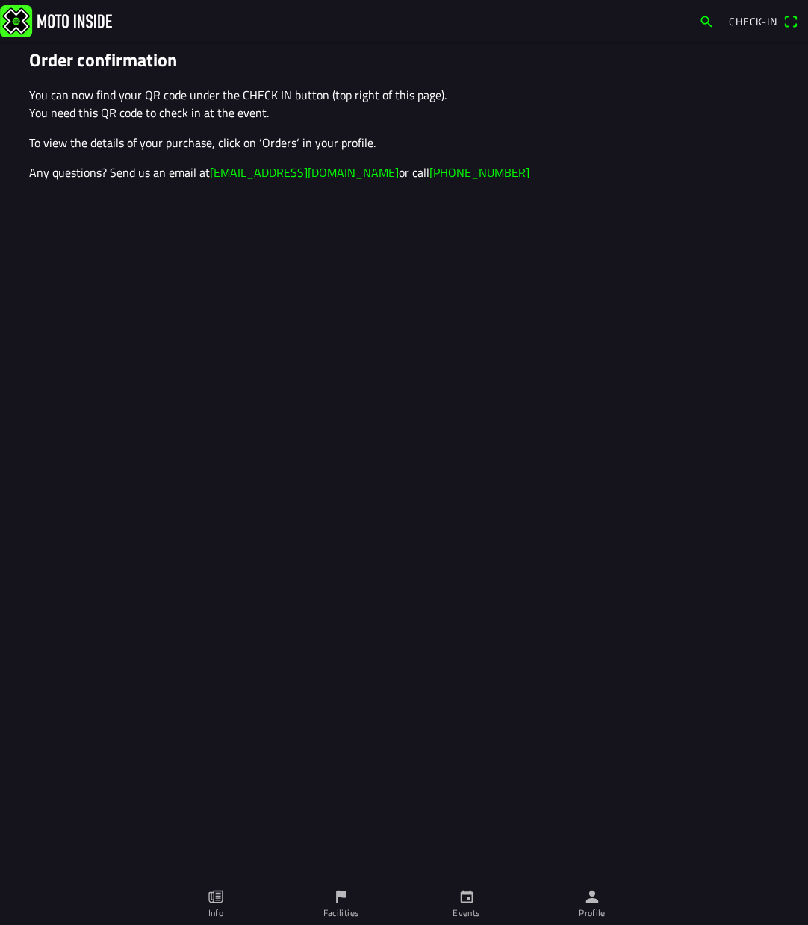
click at [762, 21] on span "Check-in" at bounding box center [753, 21] width 49 height 16
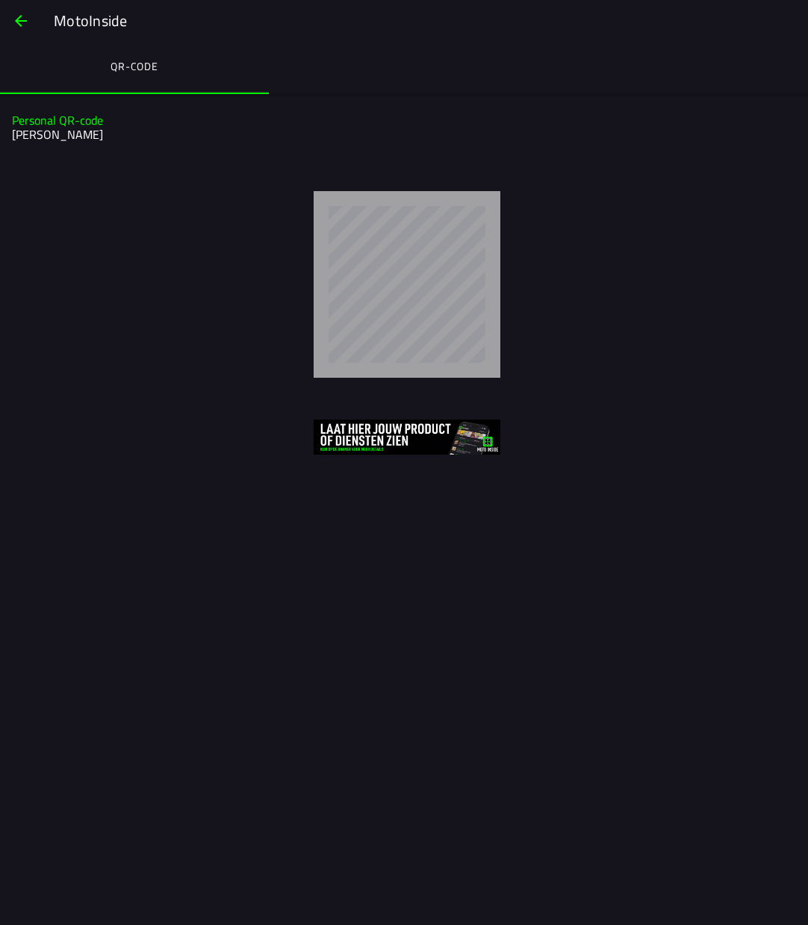
click at [115, 63] on ion-label "QR-code" at bounding box center [134, 66] width 48 height 16
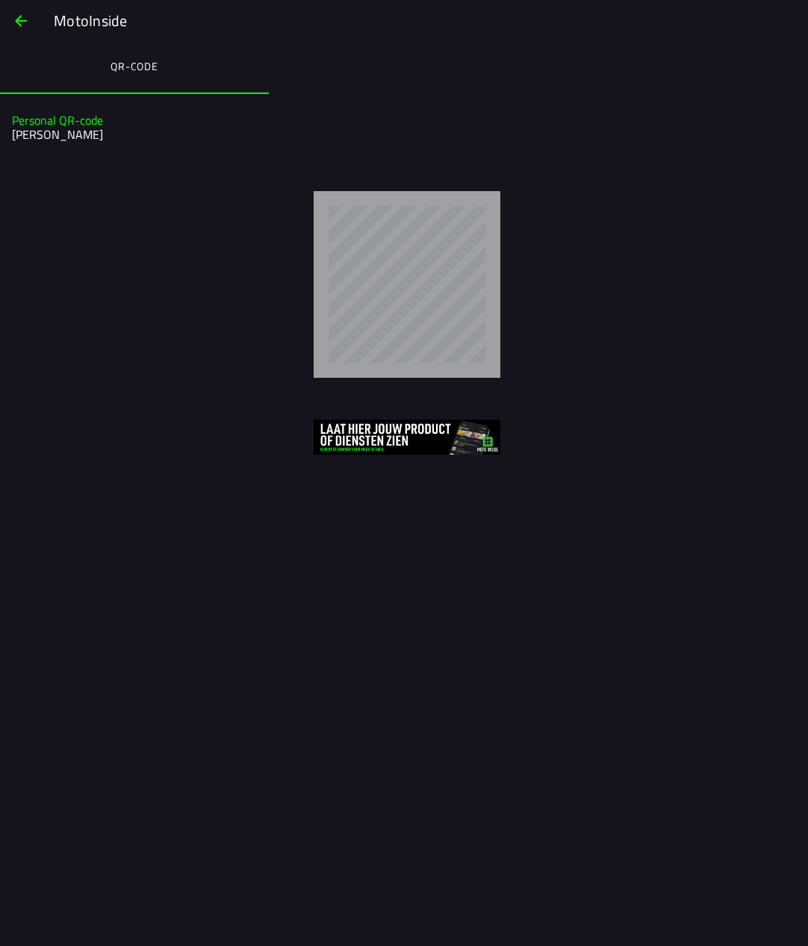
click at [19, 15] on span "button" at bounding box center [21, 21] width 18 height 36
